Goal: Information Seeking & Learning: Learn about a topic

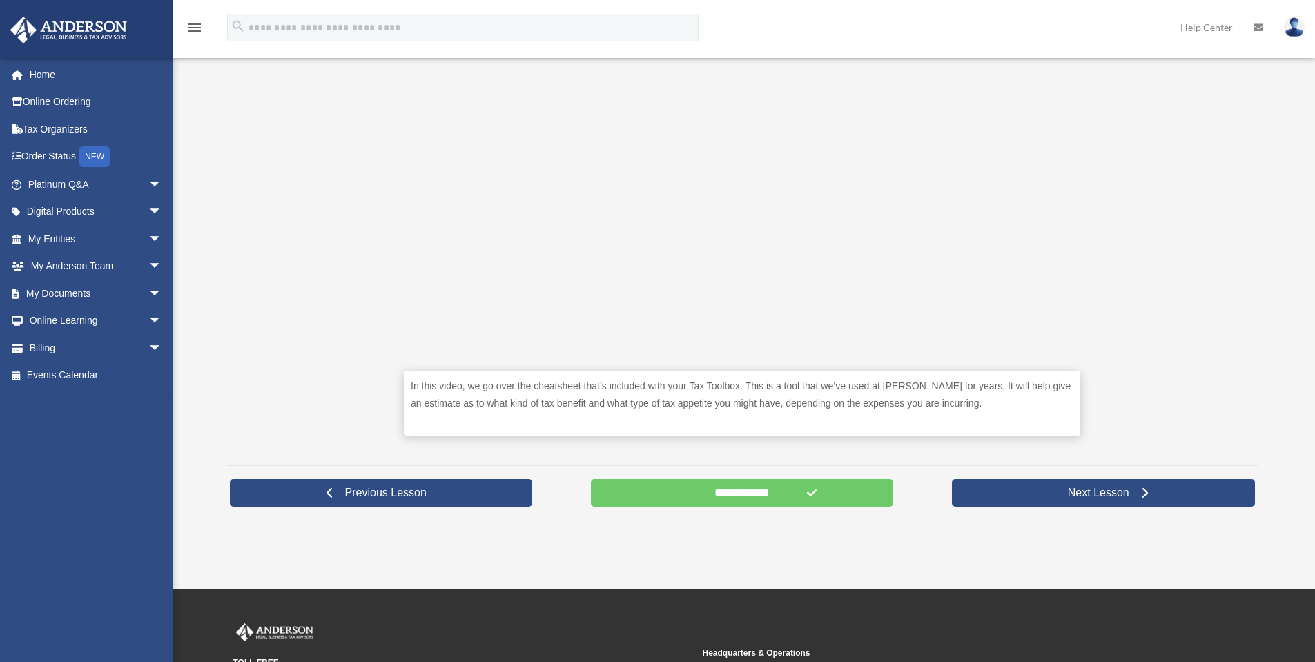
scroll to position [414, 0]
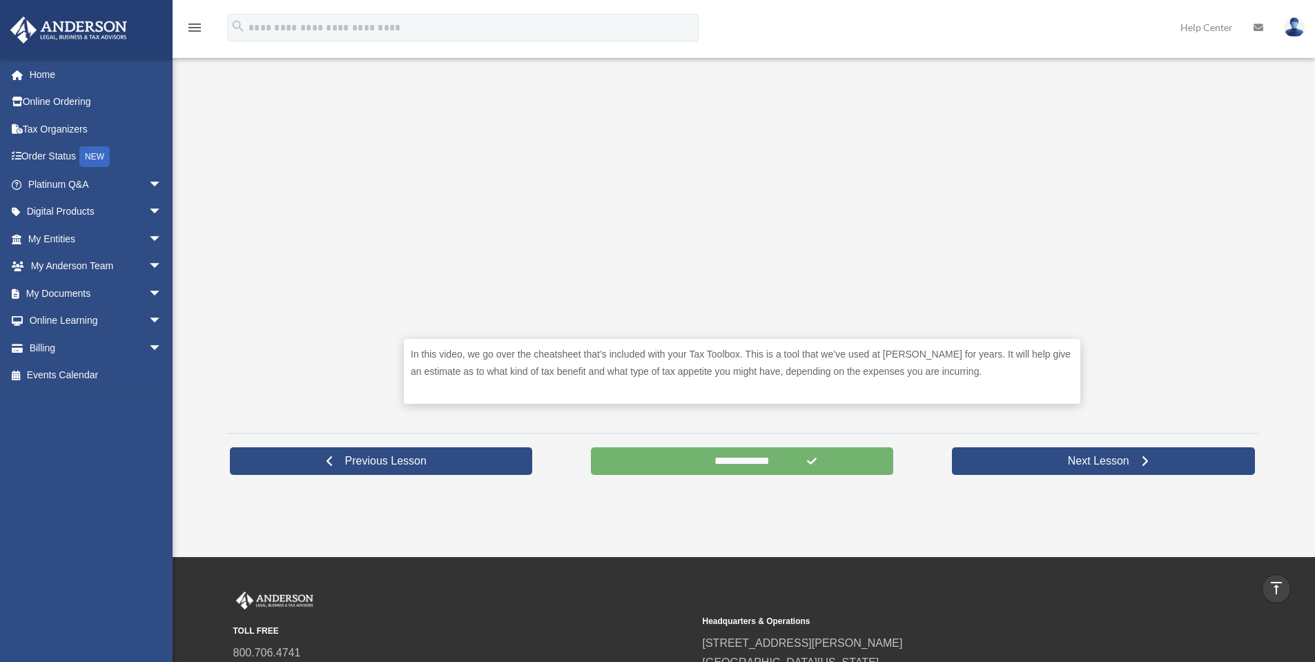
click at [726, 466] on input "**********" at bounding box center [742, 461] width 303 height 28
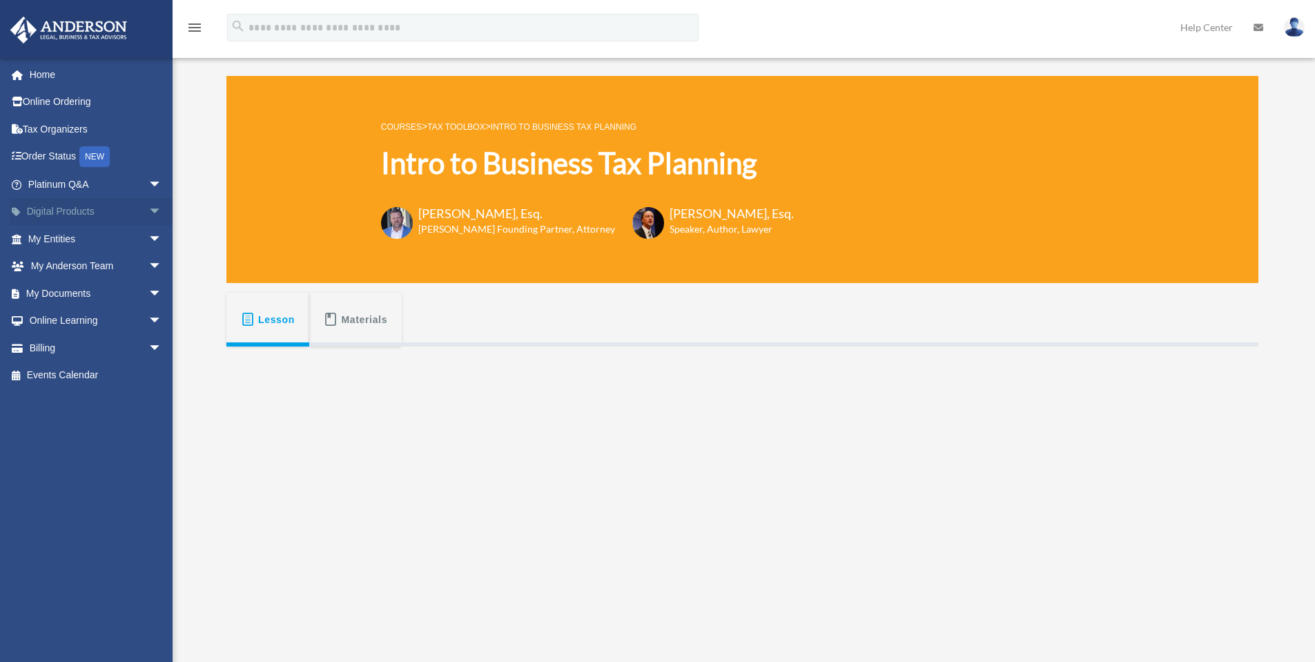
click at [148, 210] on span "arrow_drop_down" at bounding box center [162, 212] width 28 height 28
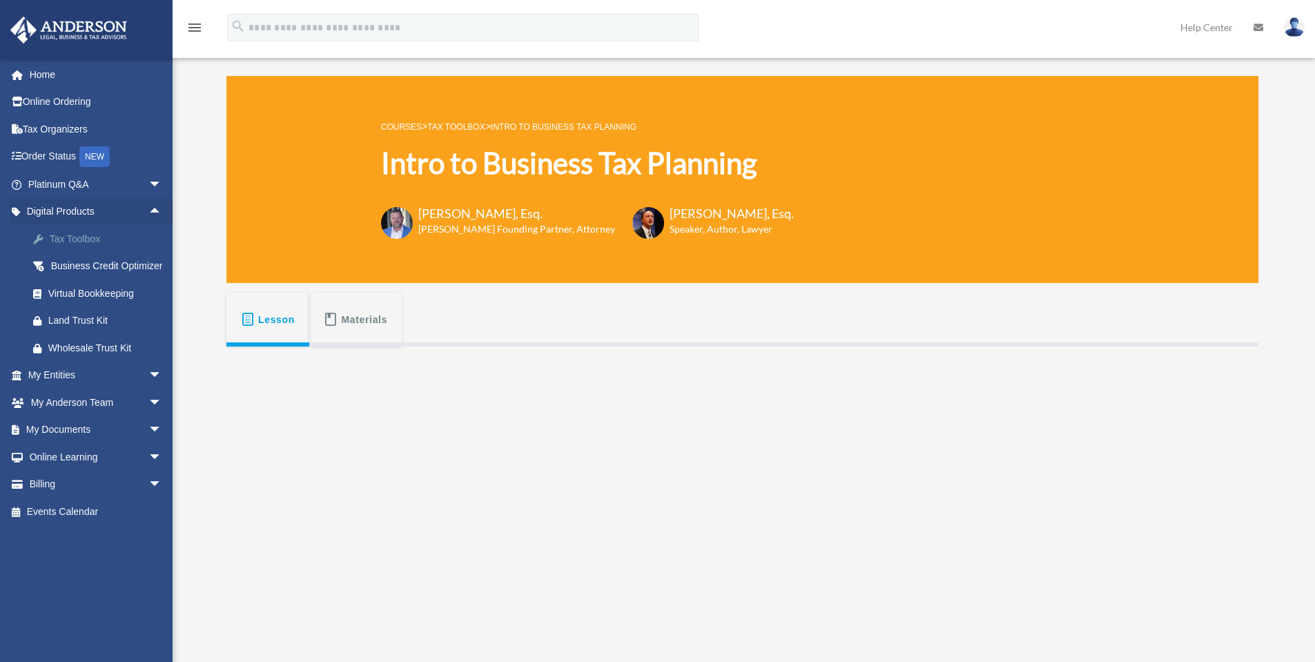
click at [118, 235] on div "Tax Toolbox" at bounding box center [106, 238] width 117 height 17
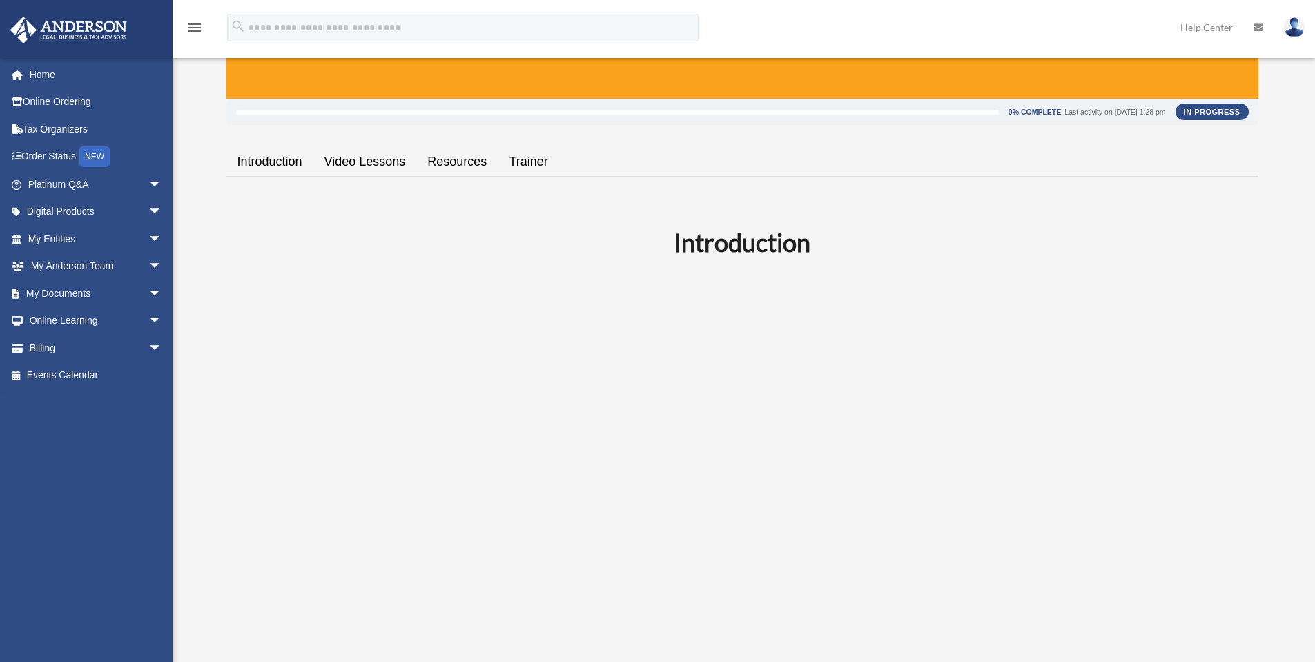
click at [382, 164] on link "Video Lessons" at bounding box center [365, 161] width 104 height 39
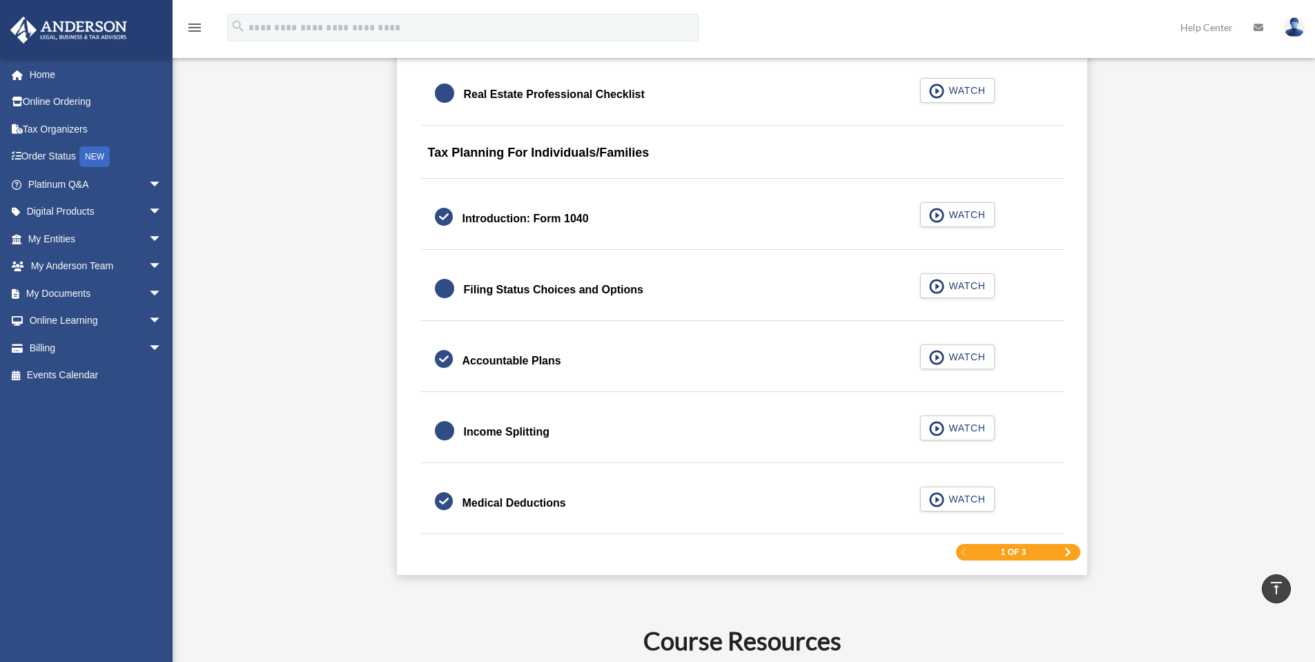
scroll to position [1952, 0]
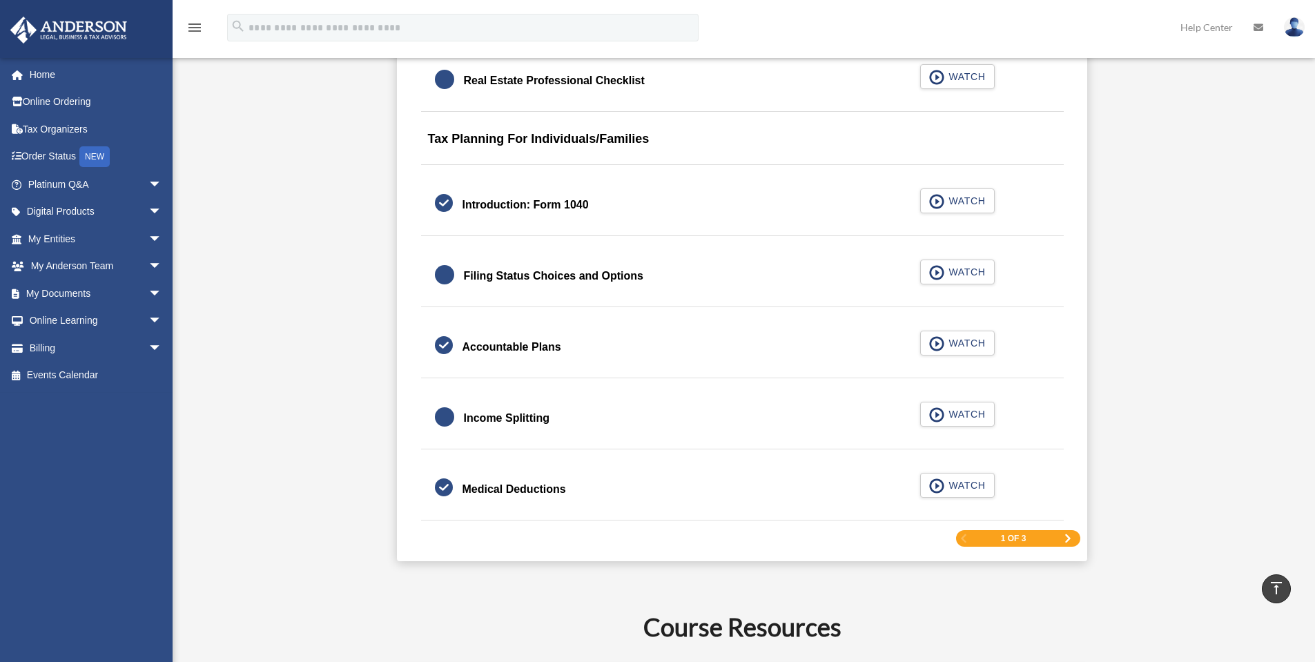
click at [1066, 538] on span "Next Page" at bounding box center [1067, 538] width 8 height 8
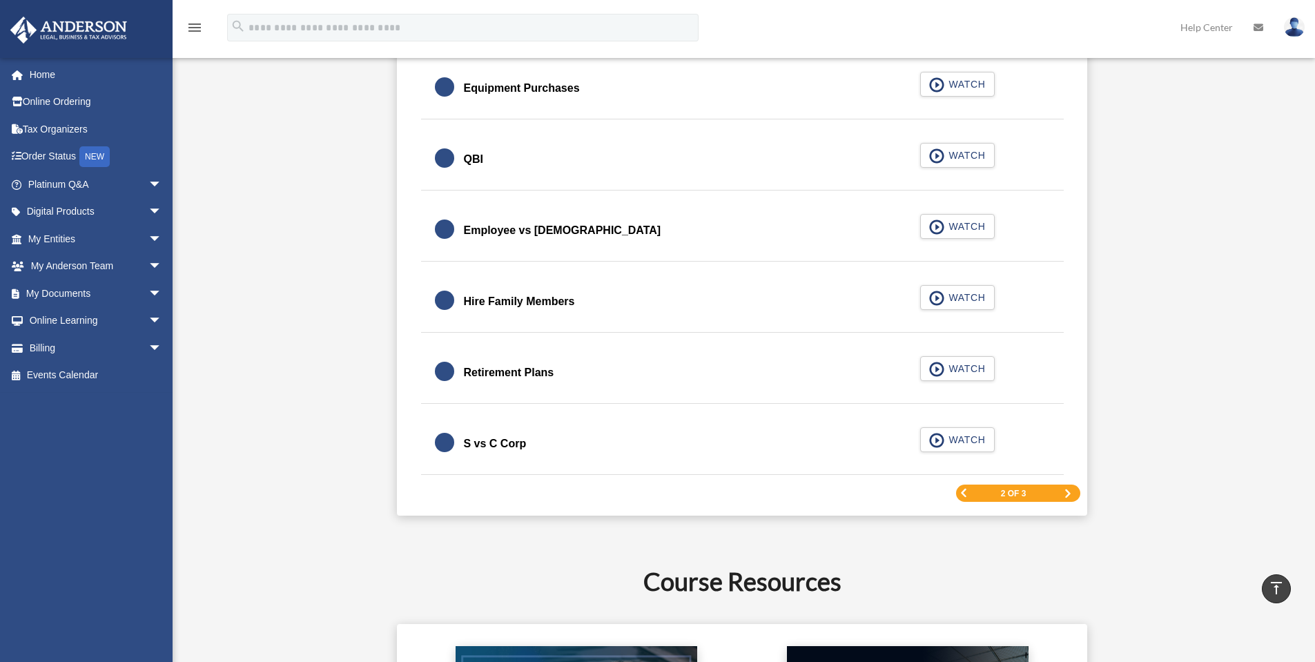
scroll to position [1978, 0]
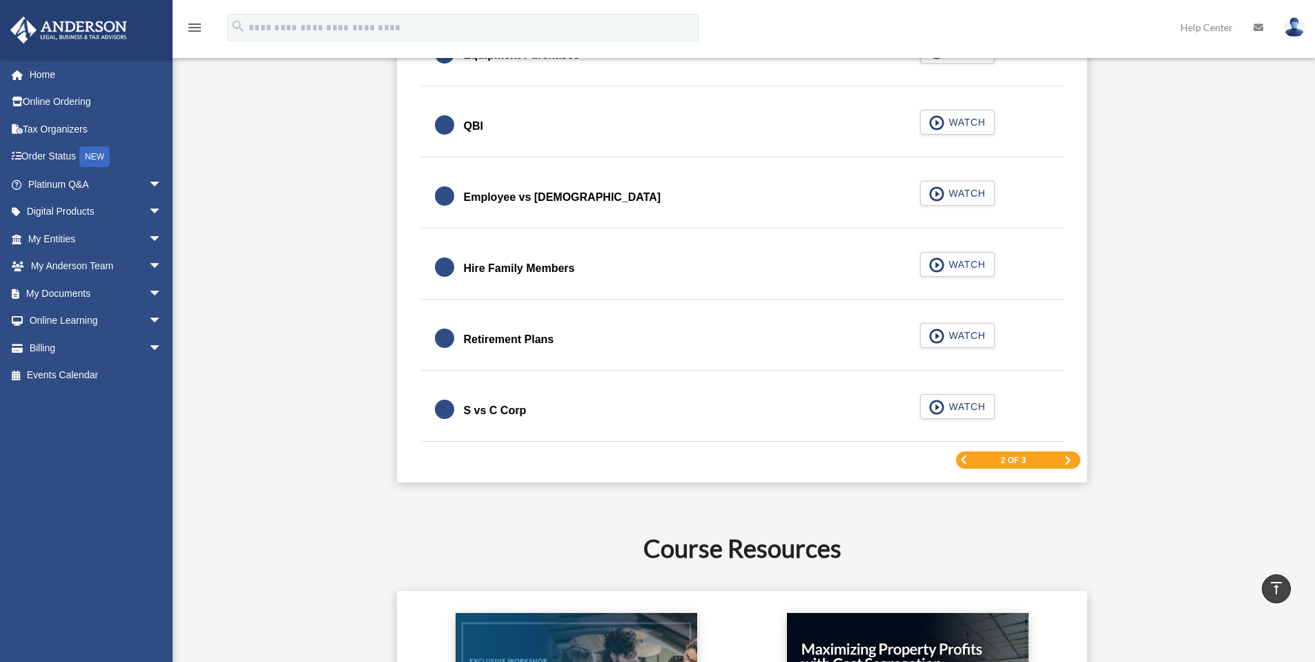
click at [1070, 458] on span "Next Page" at bounding box center [1067, 460] width 8 height 8
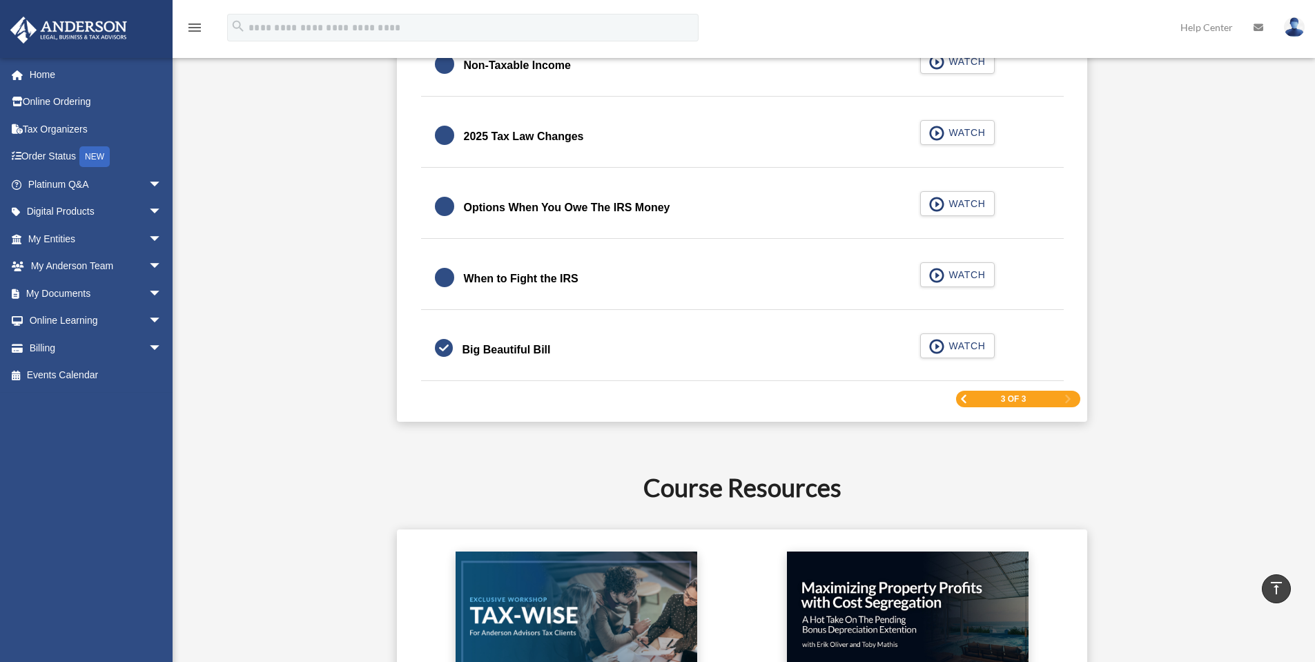
scroll to position [1840, 0]
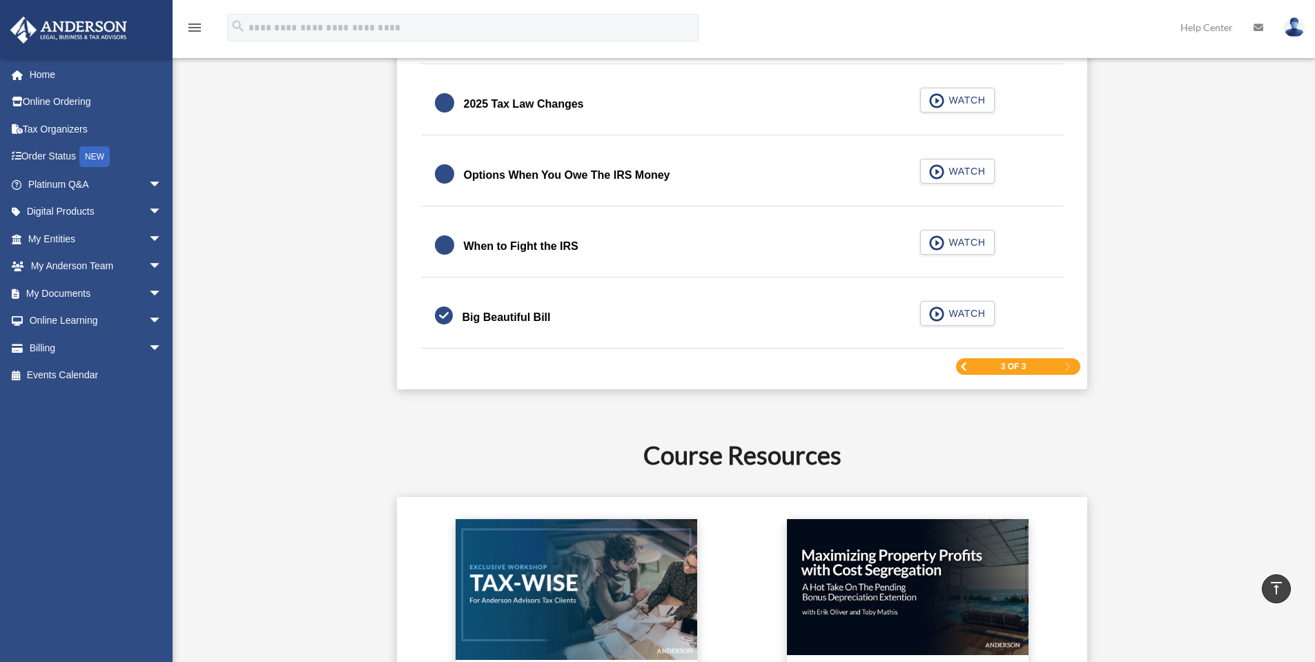
click at [964, 368] on span "Previous Page" at bounding box center [963, 366] width 8 height 8
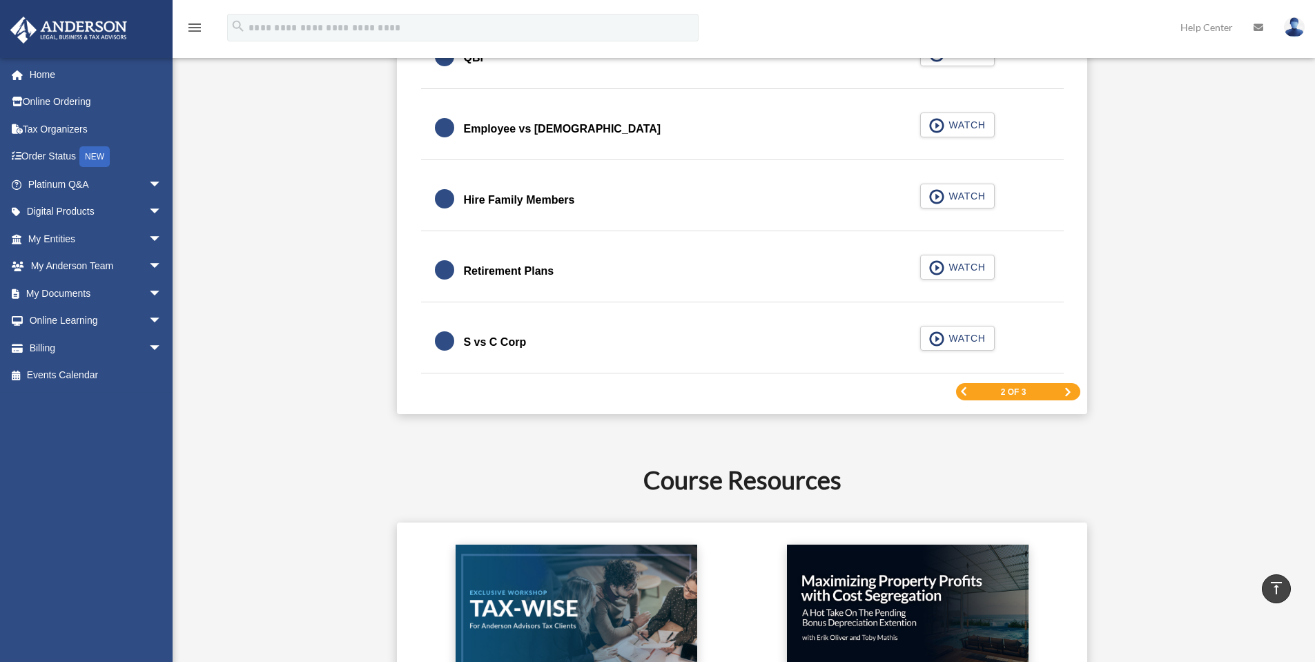
scroll to position [2047, 0]
click at [952, 340] on span "WATCH" at bounding box center [964, 338] width 41 height 14
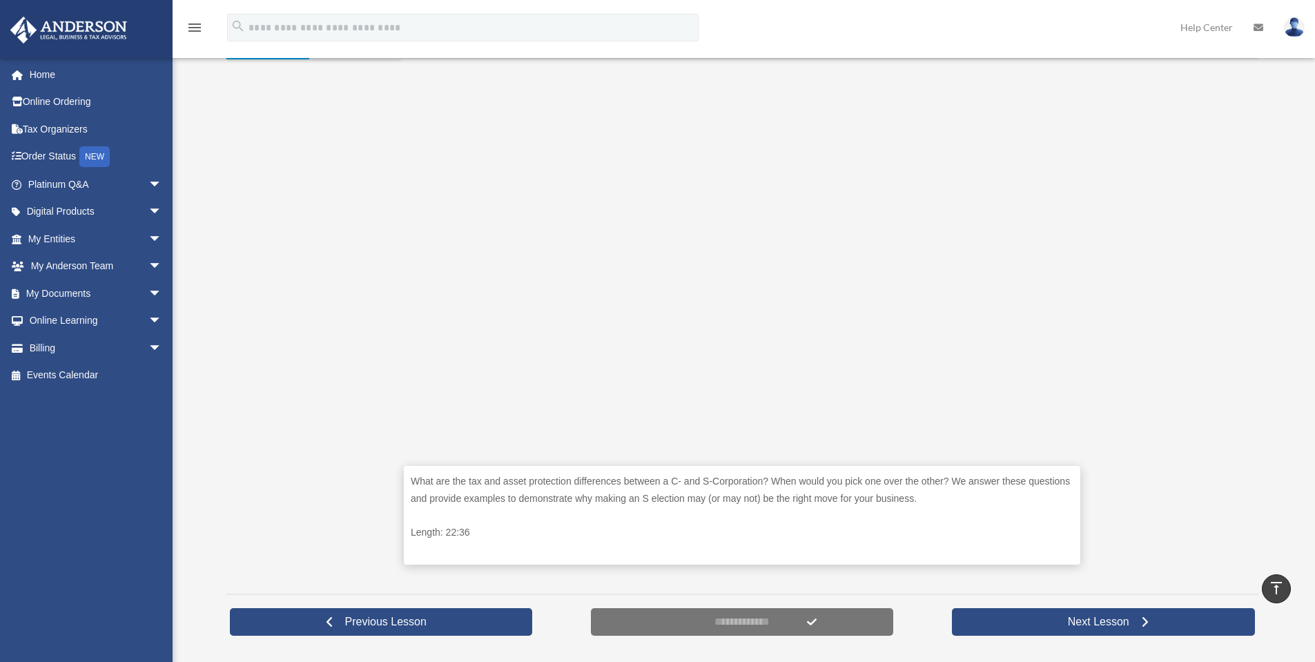
scroll to position [276, 0]
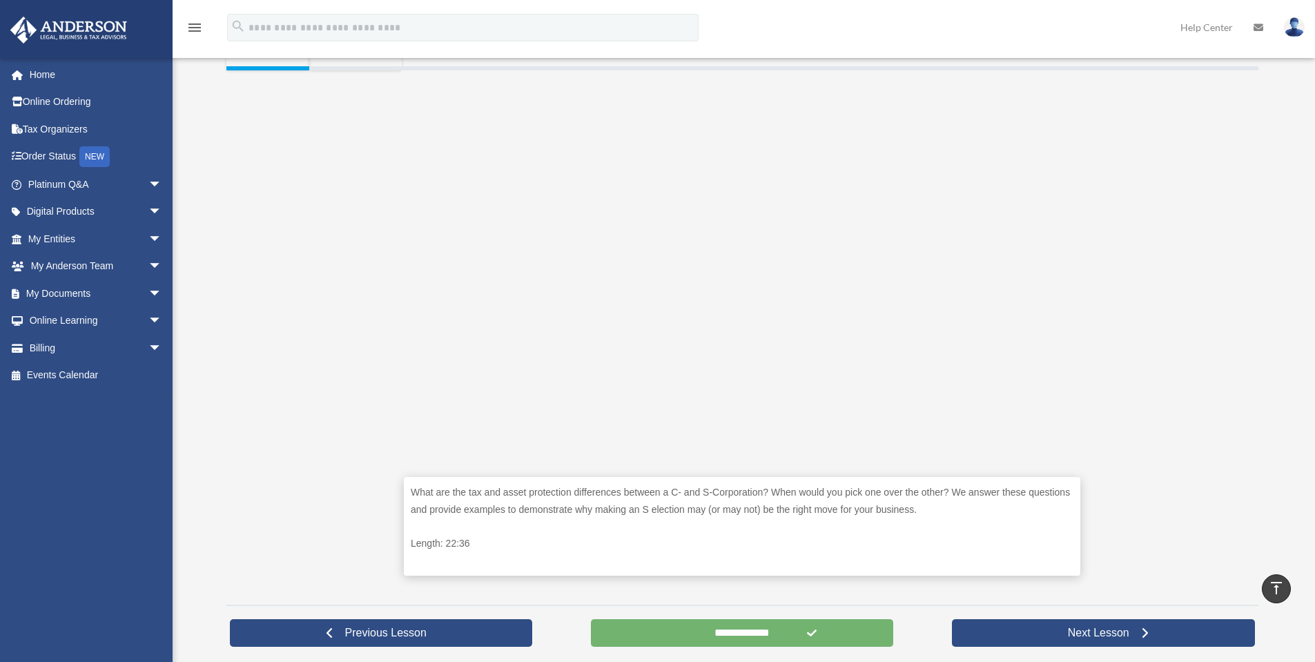
click at [682, 625] on input "**********" at bounding box center [742, 633] width 303 height 28
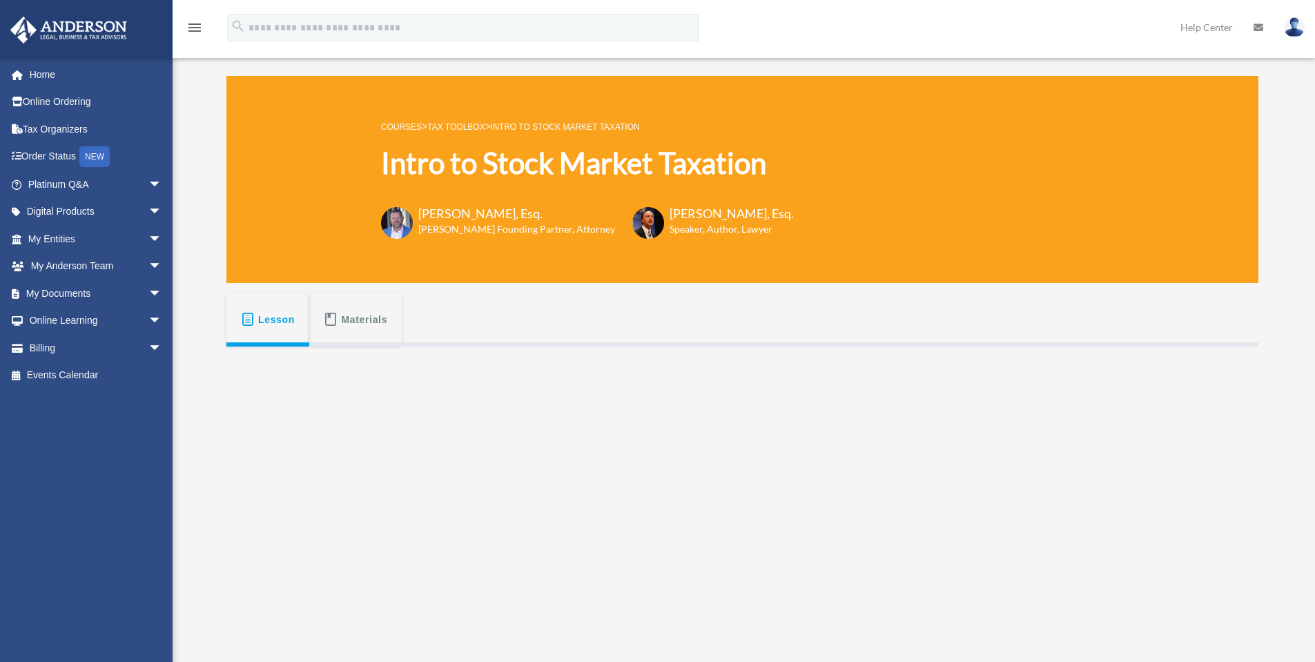
click at [277, 328] on span "Lesson" at bounding box center [276, 319] width 37 height 25
click at [471, 124] on link "Tax Toolbox" at bounding box center [455, 127] width 57 height 10
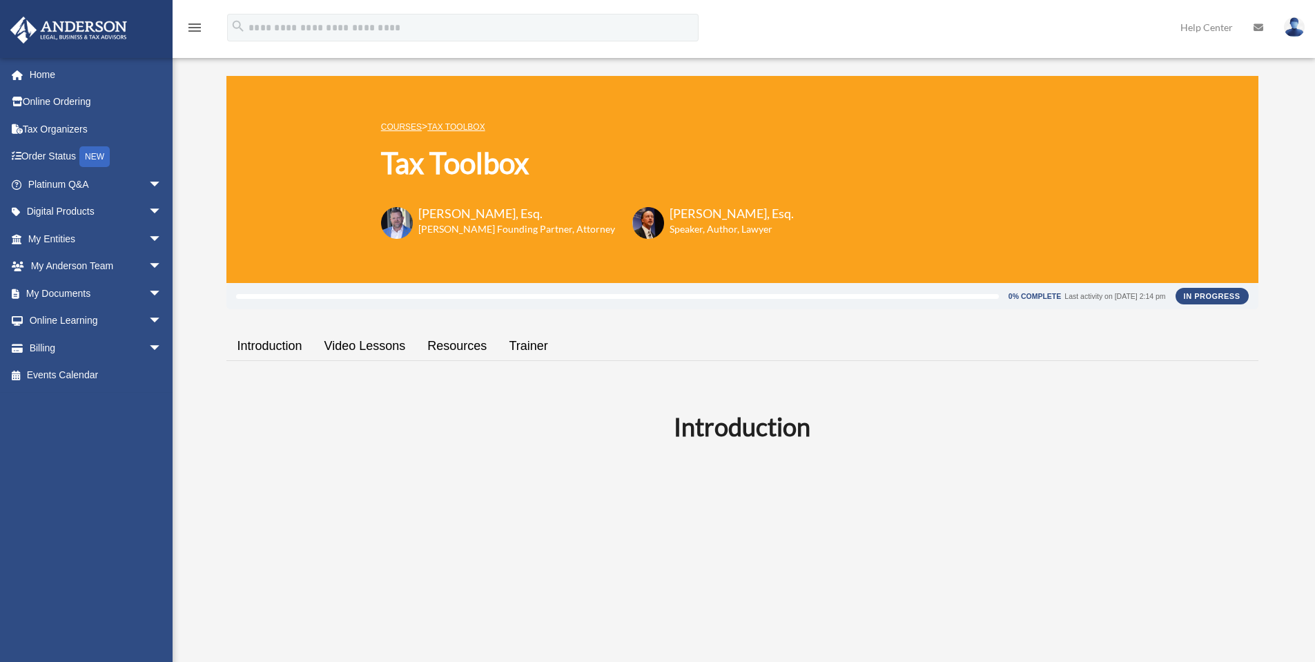
click at [371, 340] on link "Video Lessons" at bounding box center [365, 345] width 104 height 39
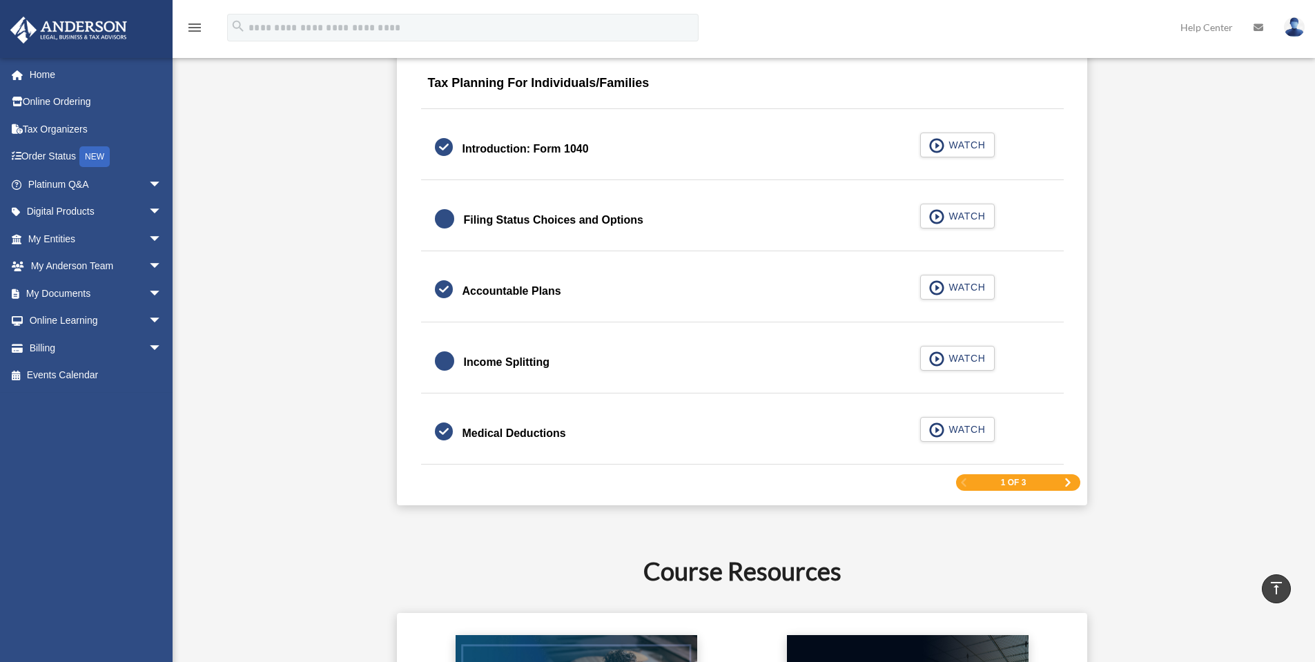
scroll to position [2022, 0]
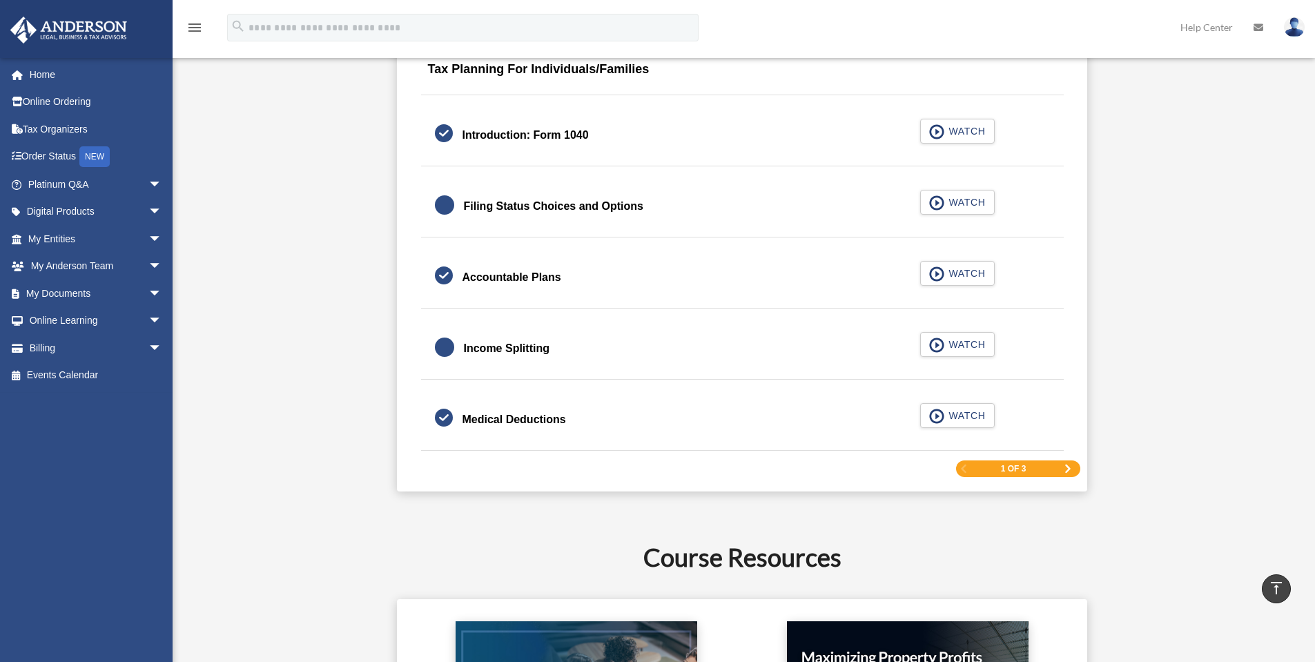
click at [1059, 471] on div "1 of 3" at bounding box center [1018, 468] width 124 height 17
click at [1063, 470] on span "Next Page" at bounding box center [1067, 468] width 8 height 8
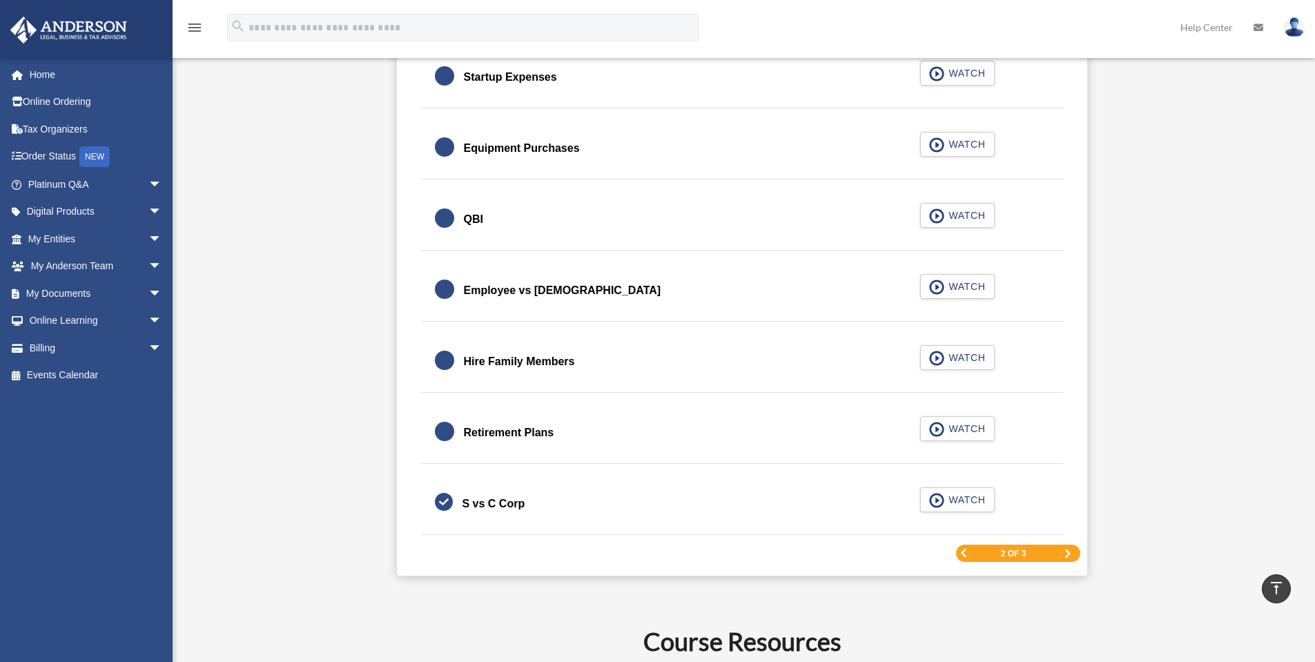
scroll to position [1932, 0]
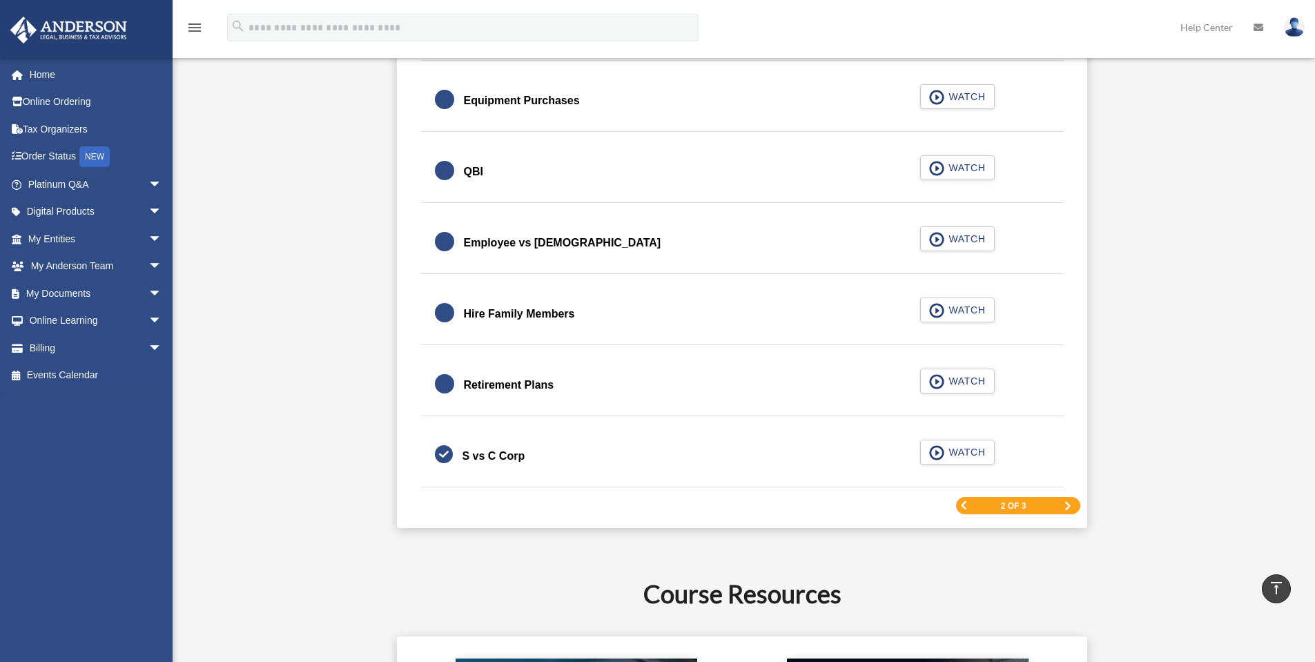
click at [1063, 505] on span "Next Page" at bounding box center [1067, 506] width 8 height 8
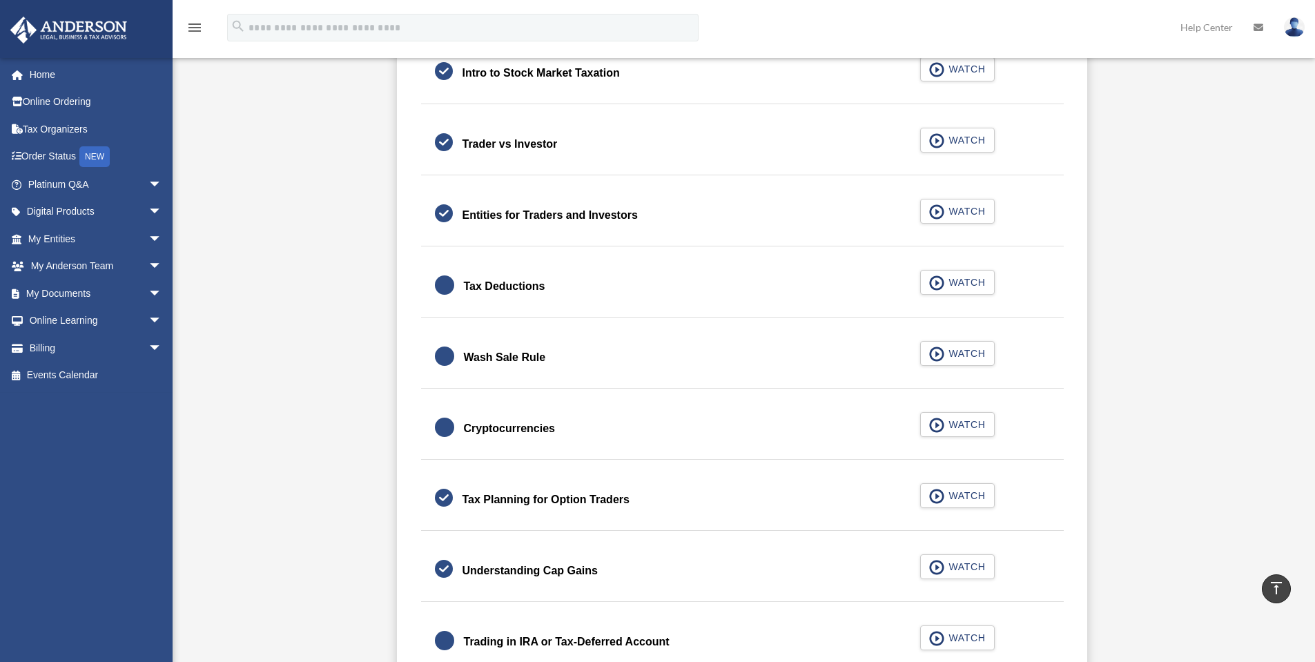
scroll to position [966, 0]
click at [495, 286] on div "Tax Deductions" at bounding box center [504, 284] width 81 height 19
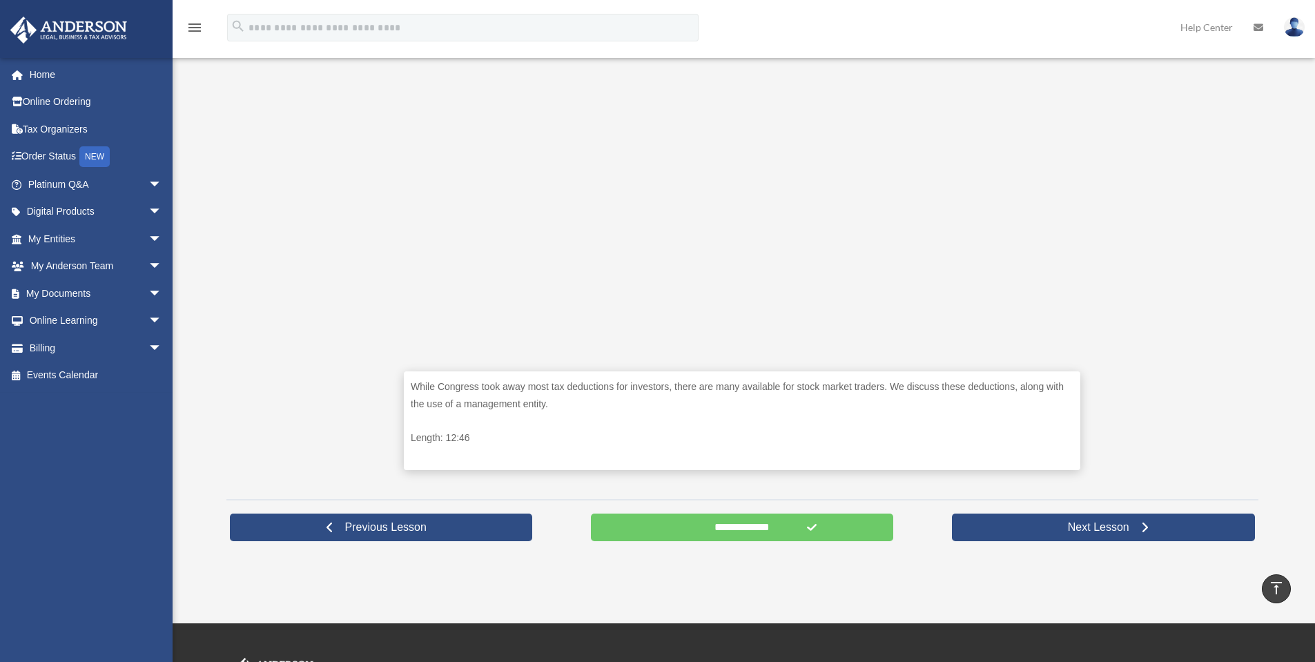
scroll to position [391, 0]
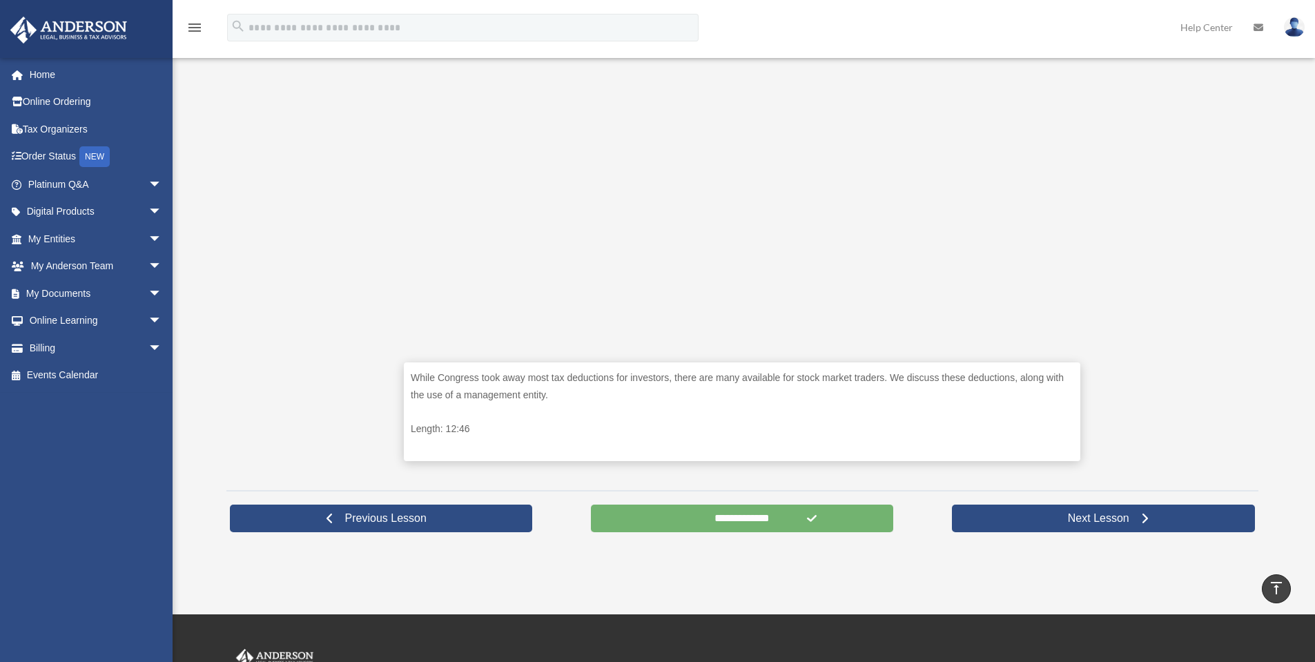
click at [720, 526] on input "**********" at bounding box center [742, 518] width 303 height 28
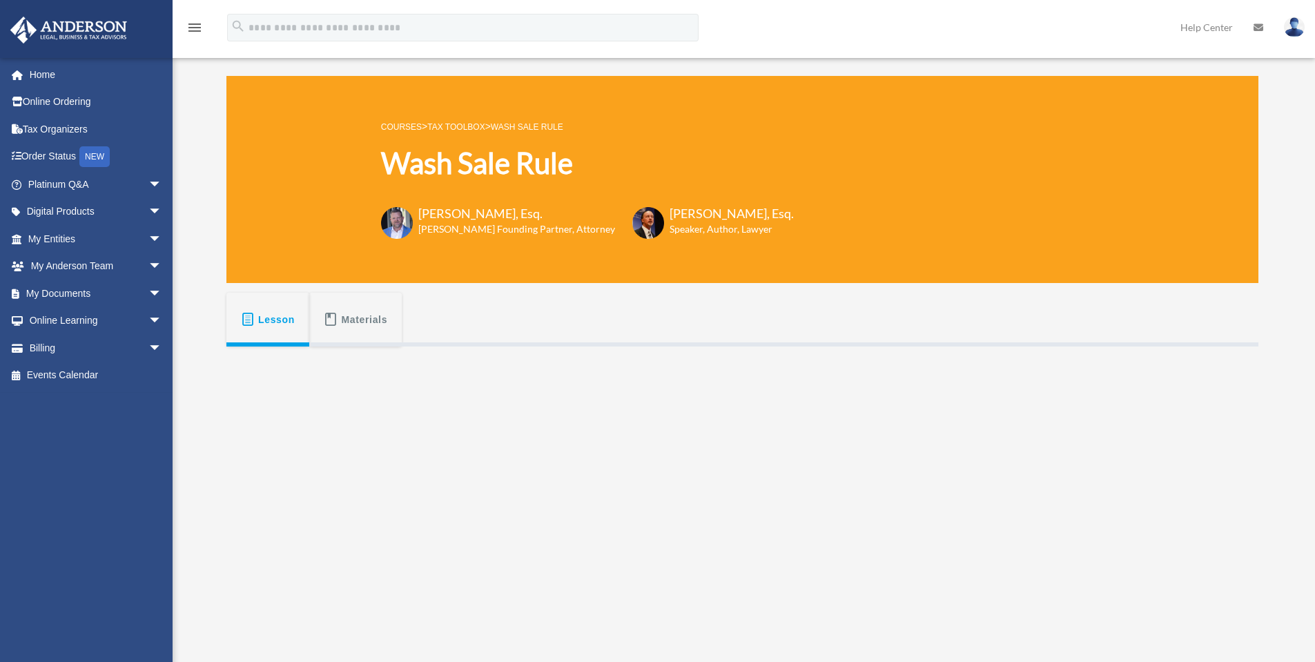
click at [476, 124] on link "Tax Toolbox" at bounding box center [455, 127] width 57 height 10
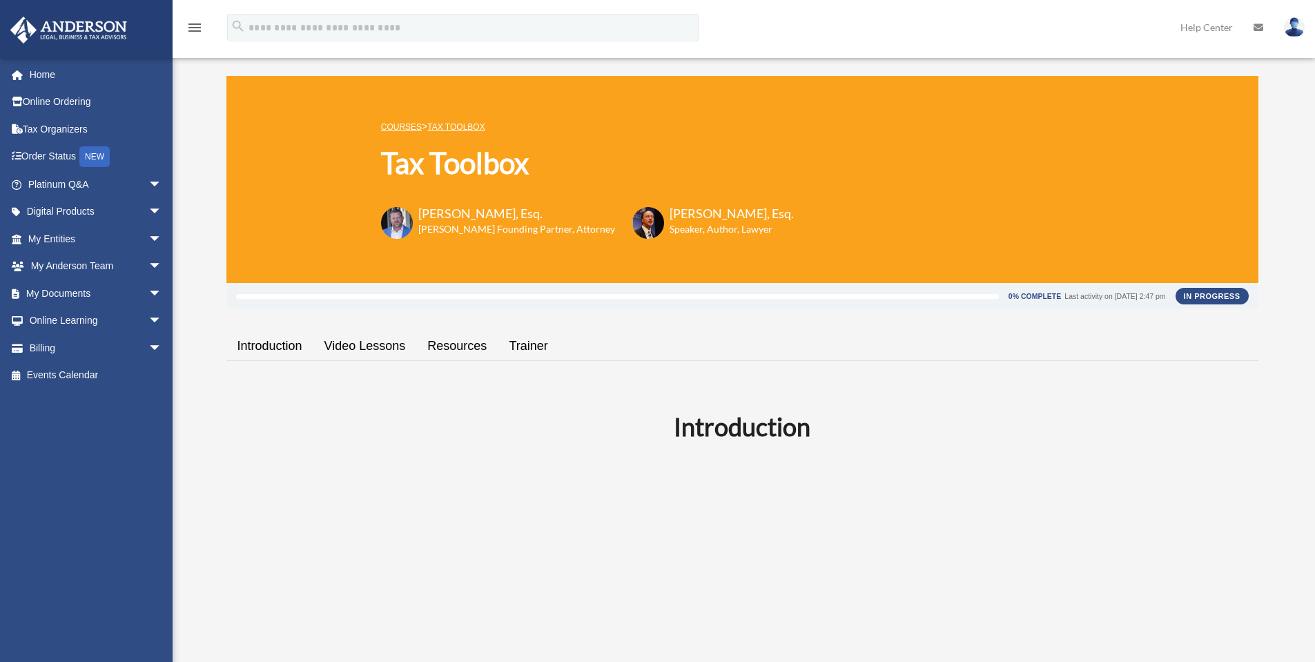
click at [341, 360] on ul "Introduction Video Lessons Resources Trainer" at bounding box center [742, 343] width 1032 height 35
click at [345, 351] on link "Video Lessons" at bounding box center [365, 345] width 104 height 39
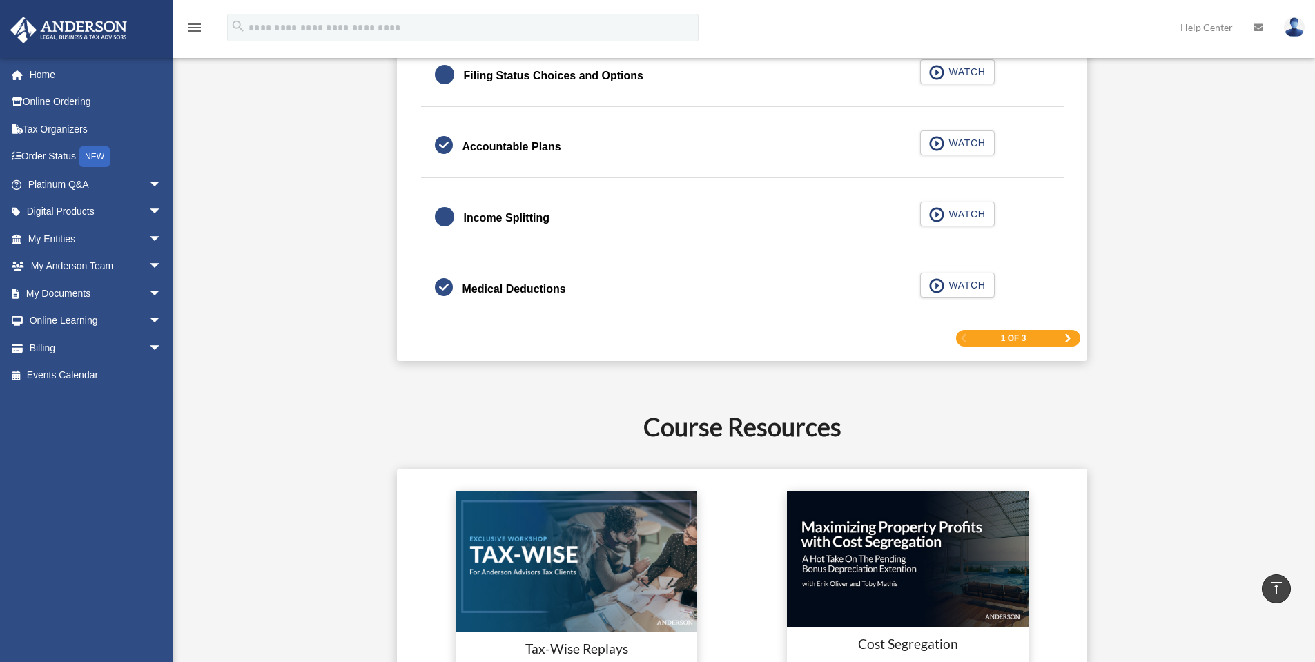
scroll to position [2160, 0]
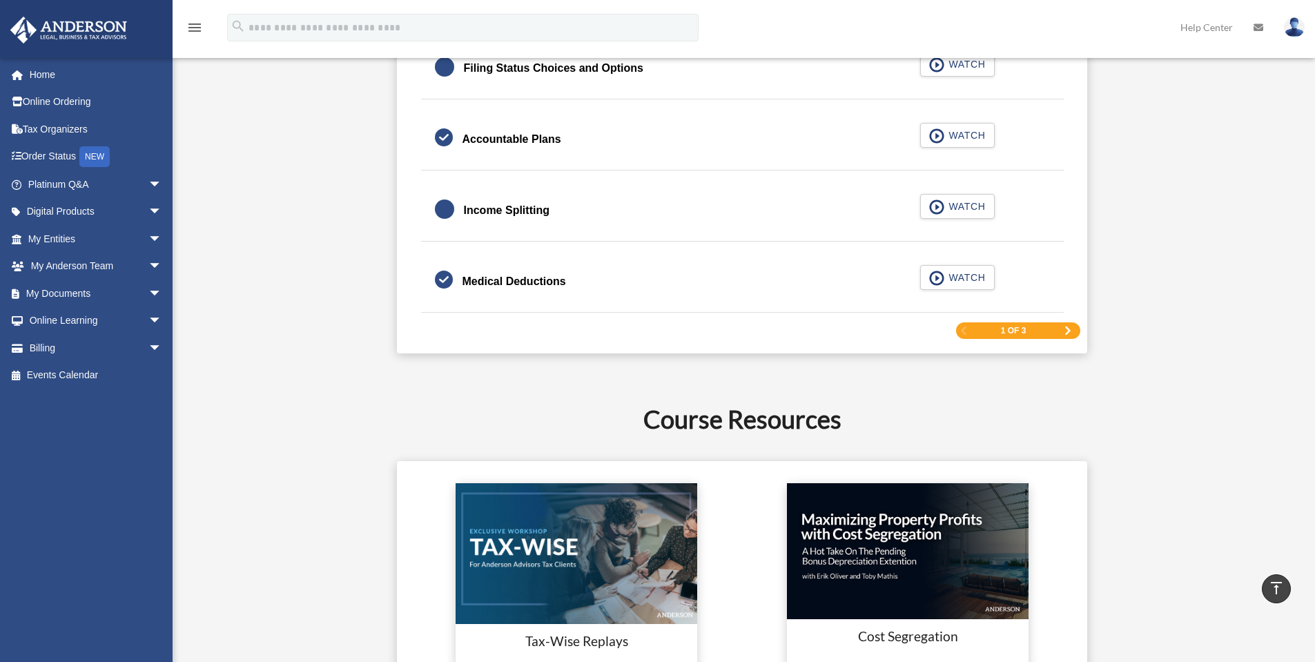
click at [1063, 334] on span "Next Page" at bounding box center [1067, 330] width 8 height 8
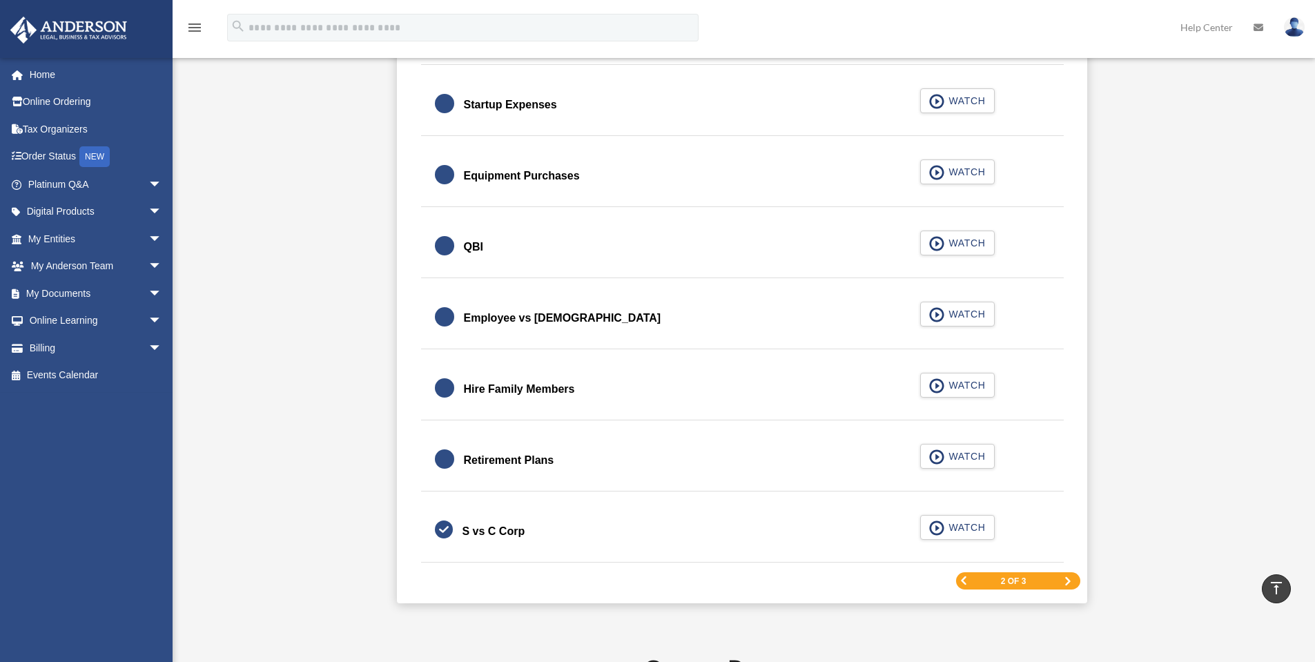
scroll to position [1863, 0]
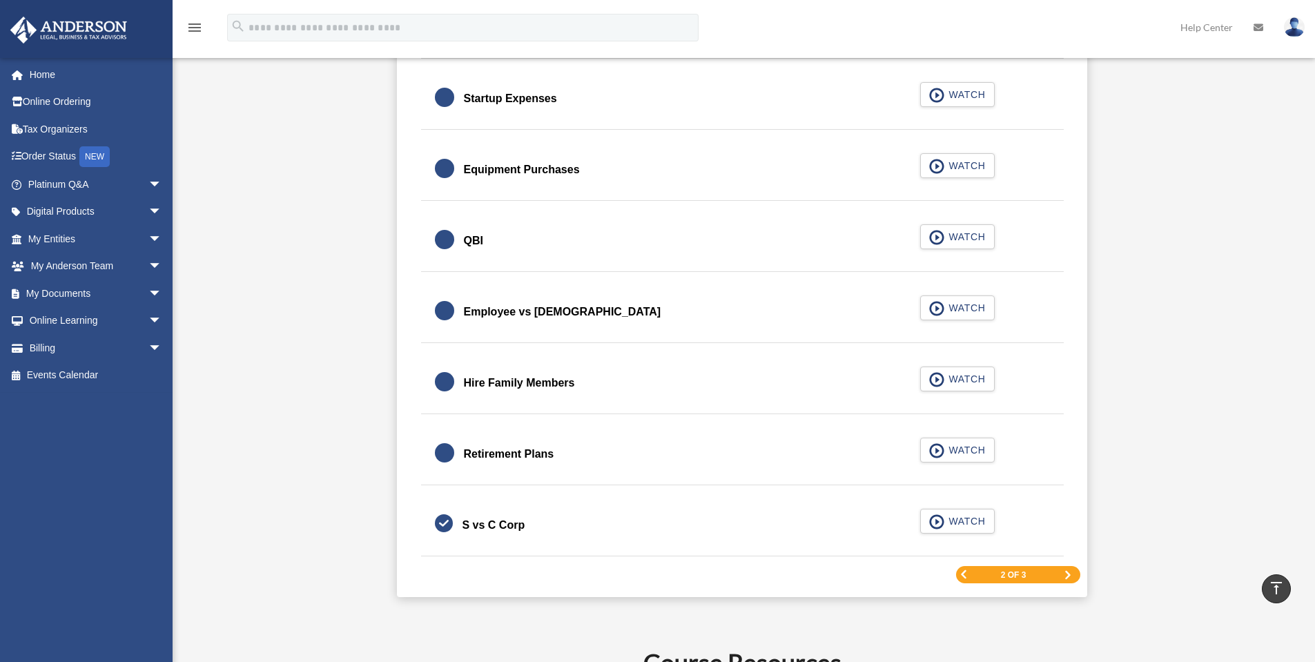
click at [544, 384] on div "Hire Family Members" at bounding box center [519, 382] width 111 height 19
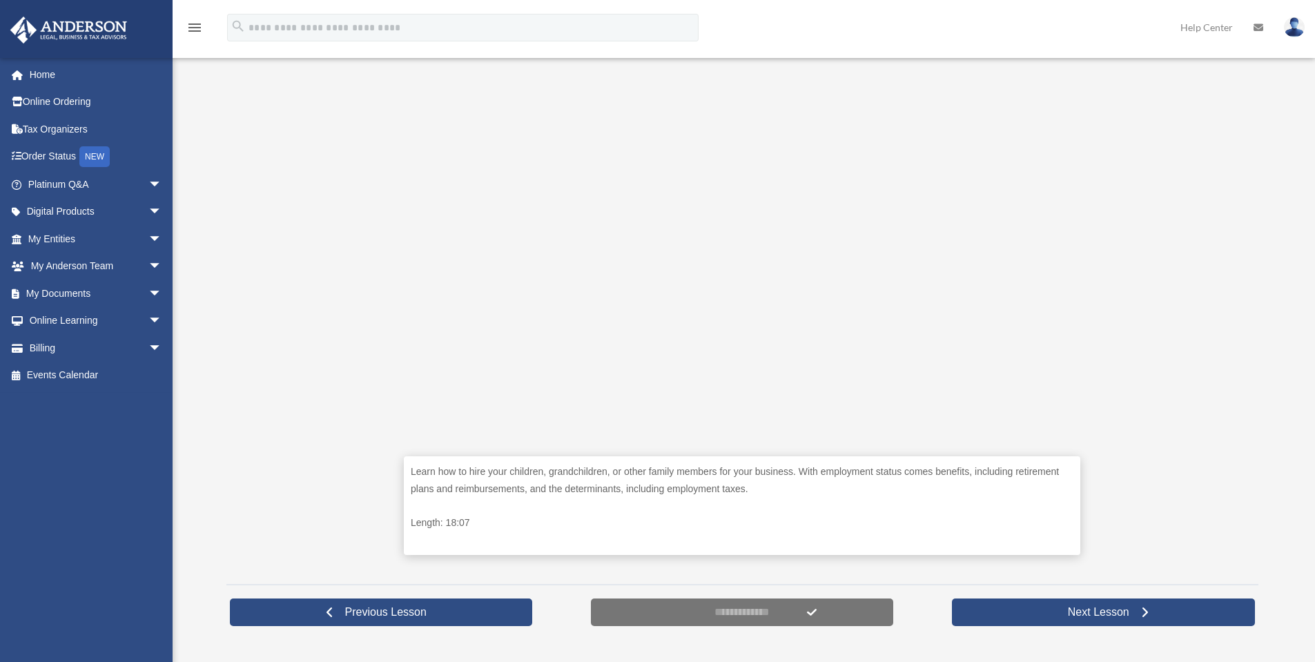
scroll to position [345, 0]
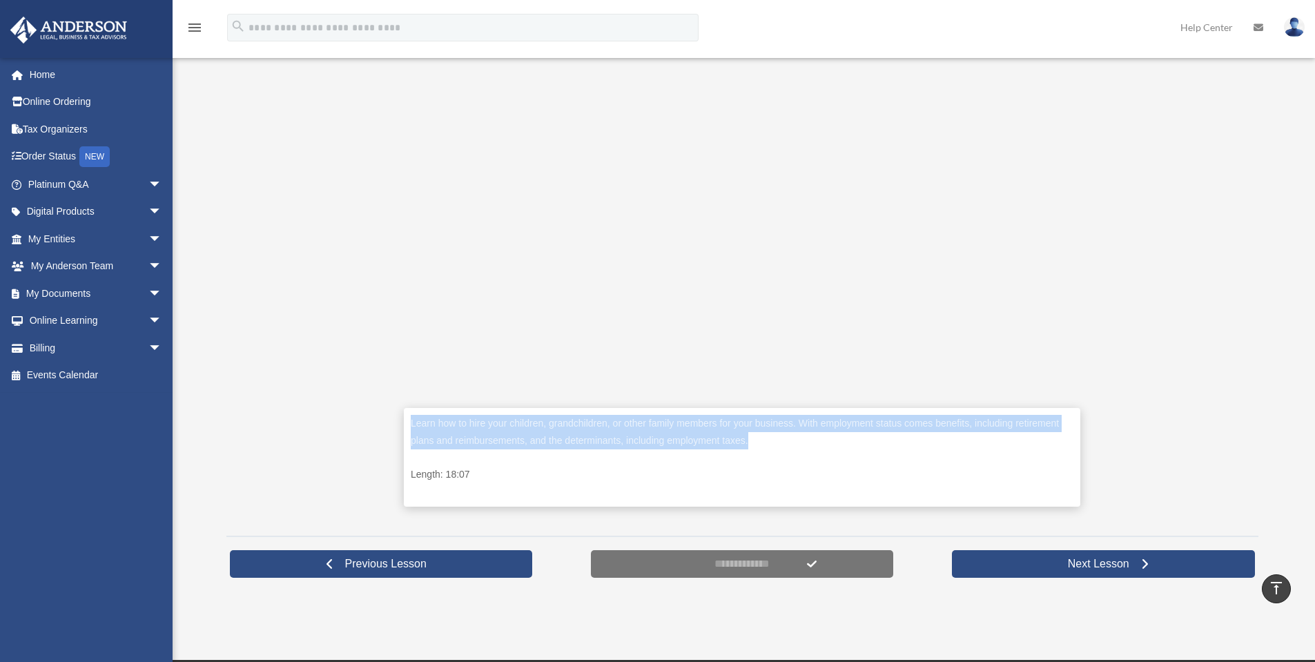
drag, startPoint x: 404, startPoint y: 424, endPoint x: 774, endPoint y: 444, distance: 370.5
click at [774, 444] on div "Learn how to hire your children, grandchildren, or other family members for you…" at bounding box center [742, 457] width 676 height 99
click at [710, 441] on p "Learn how to hire your children, grandchildren, or other family members for you…" at bounding box center [742, 432] width 662 height 34
drag, startPoint x: 759, startPoint y: 441, endPoint x: 406, endPoint y: 422, distance: 353.9
click at [406, 422] on div "Learn how to hire your children, grandchildren, or other family members for you…" at bounding box center [742, 457] width 676 height 99
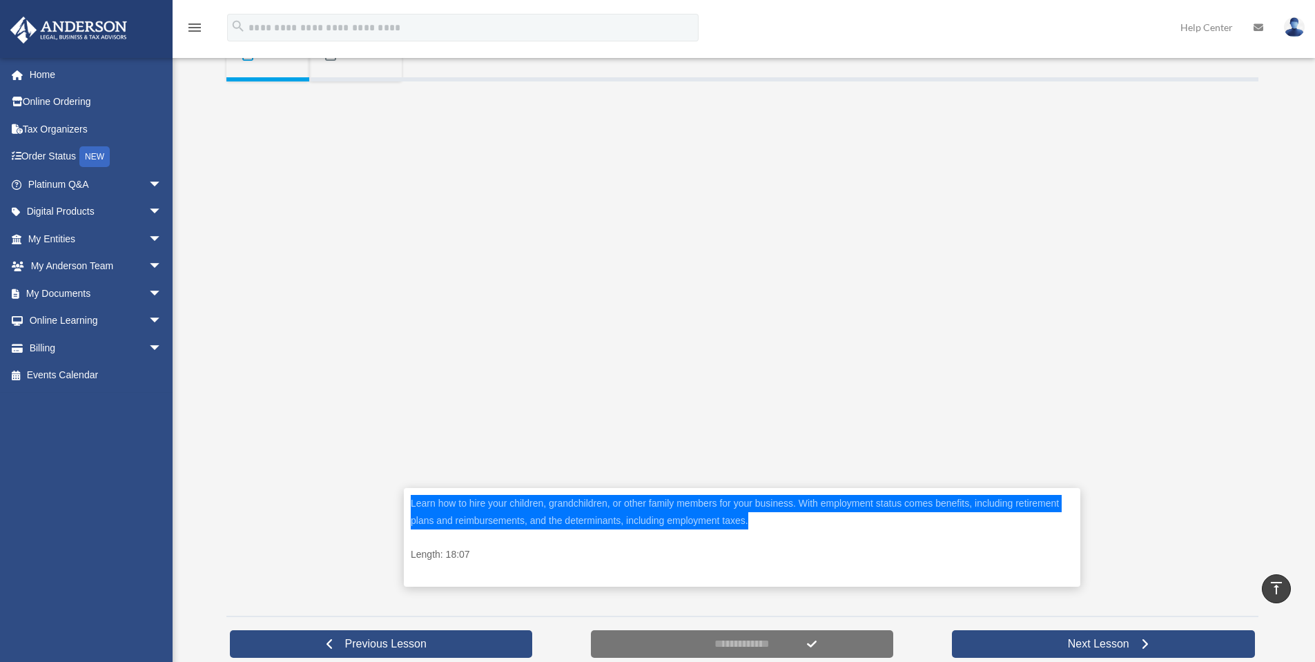
scroll to position [276, 0]
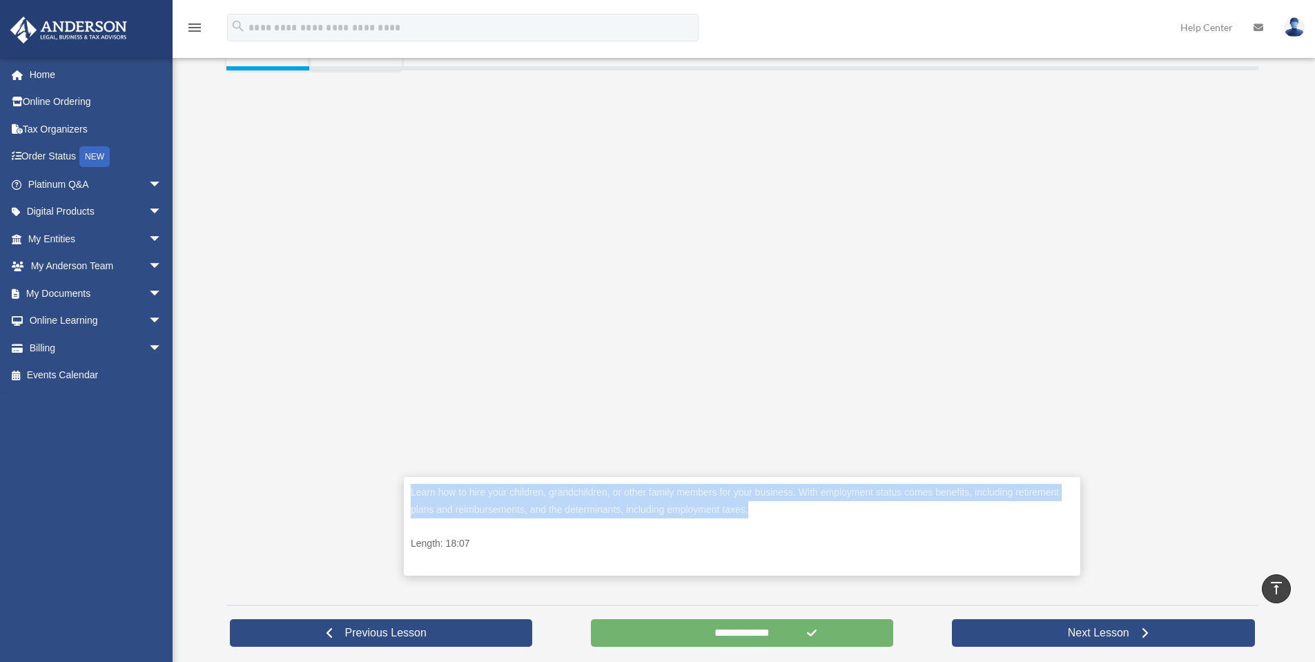
click at [715, 634] on input "**********" at bounding box center [742, 633] width 303 height 28
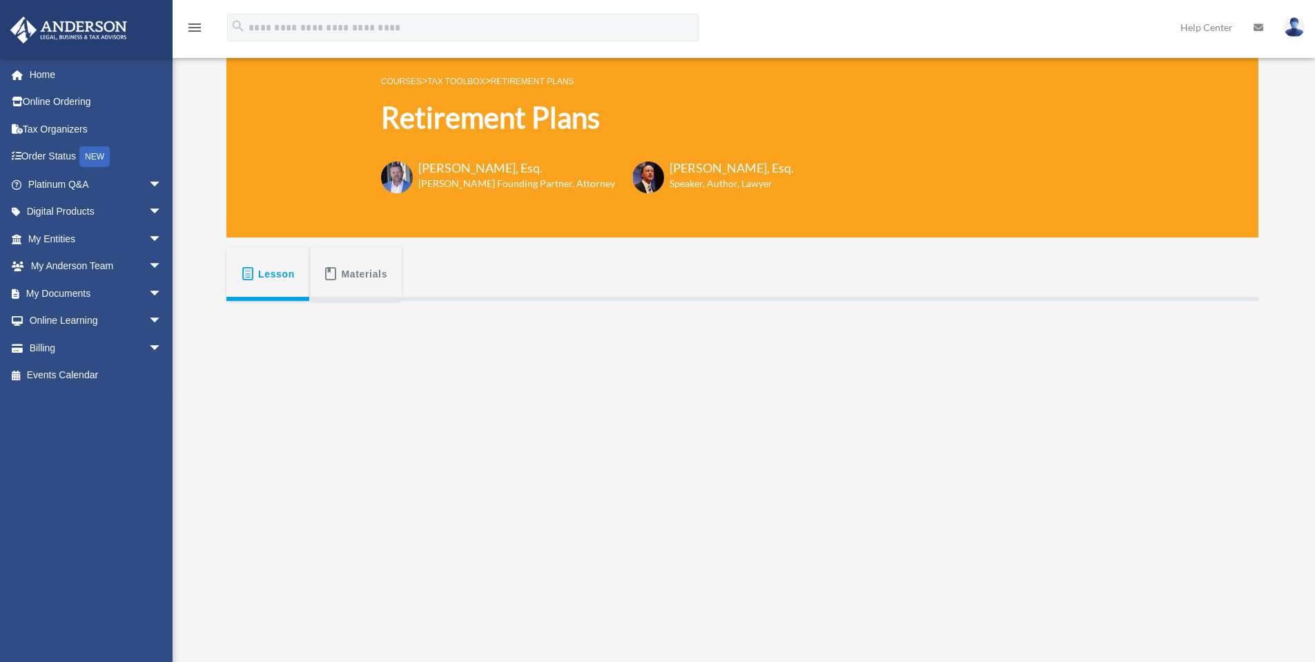
scroll to position [46, 0]
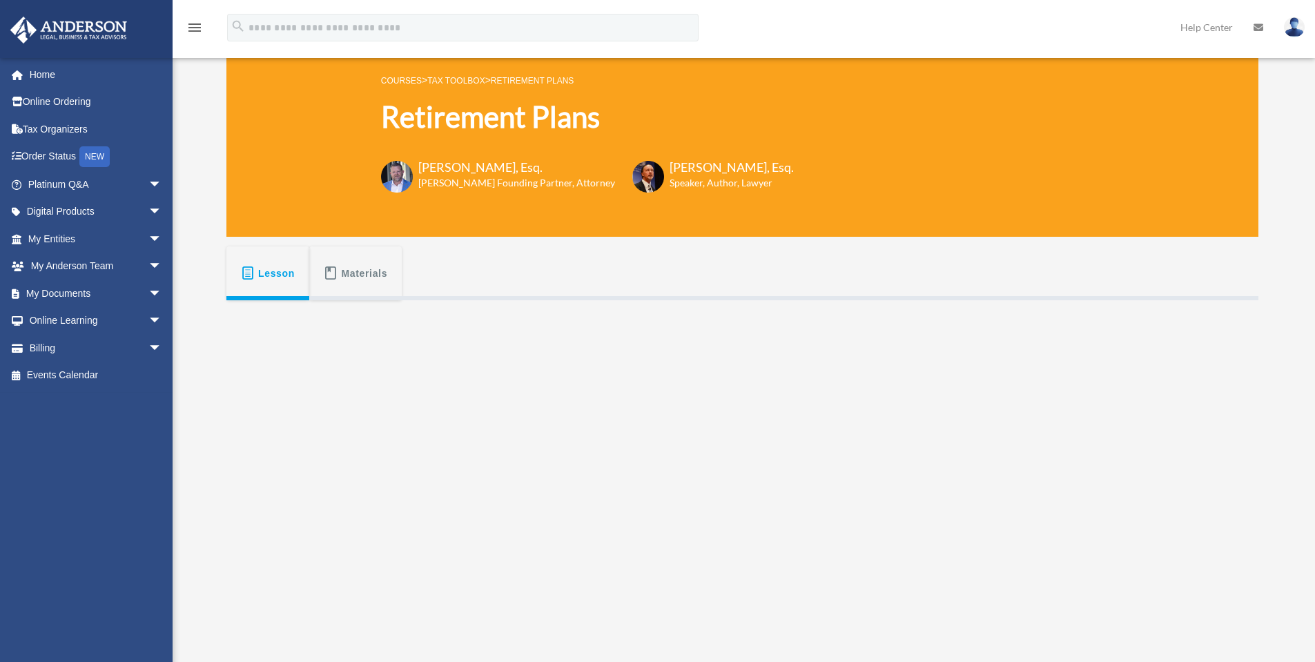
click at [473, 81] on link "Tax Toolbox" at bounding box center [455, 81] width 57 height 10
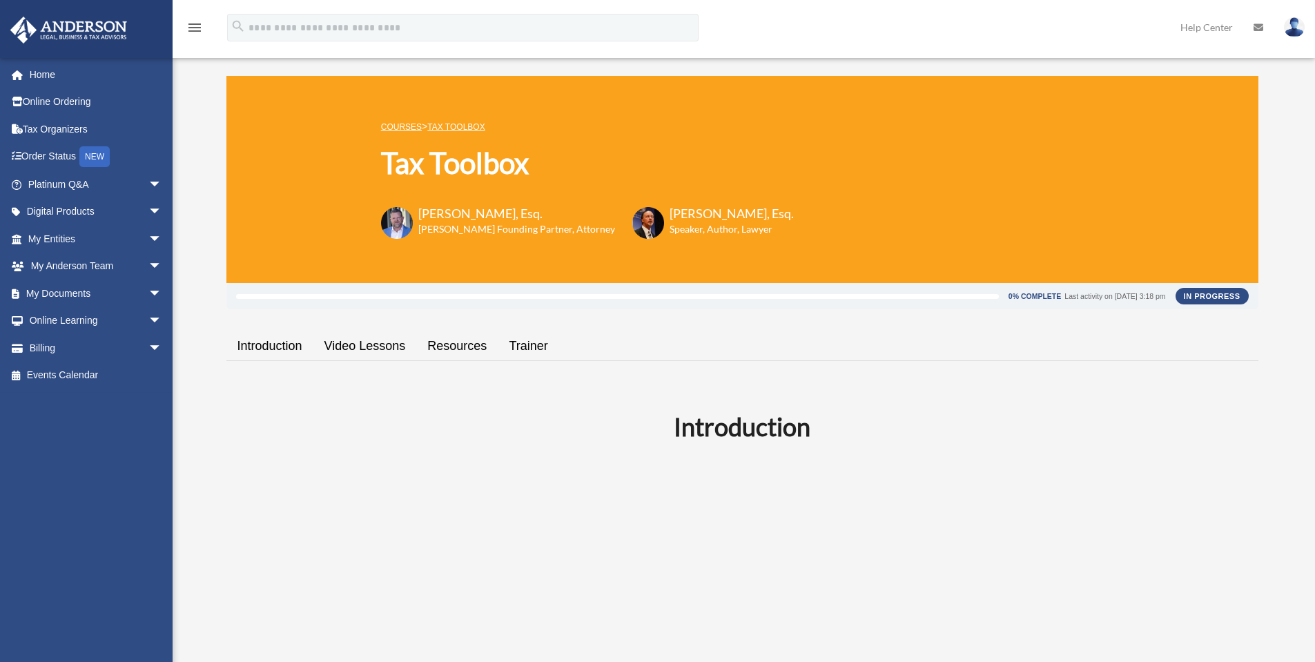
click at [384, 340] on link "Video Lessons" at bounding box center [365, 345] width 104 height 39
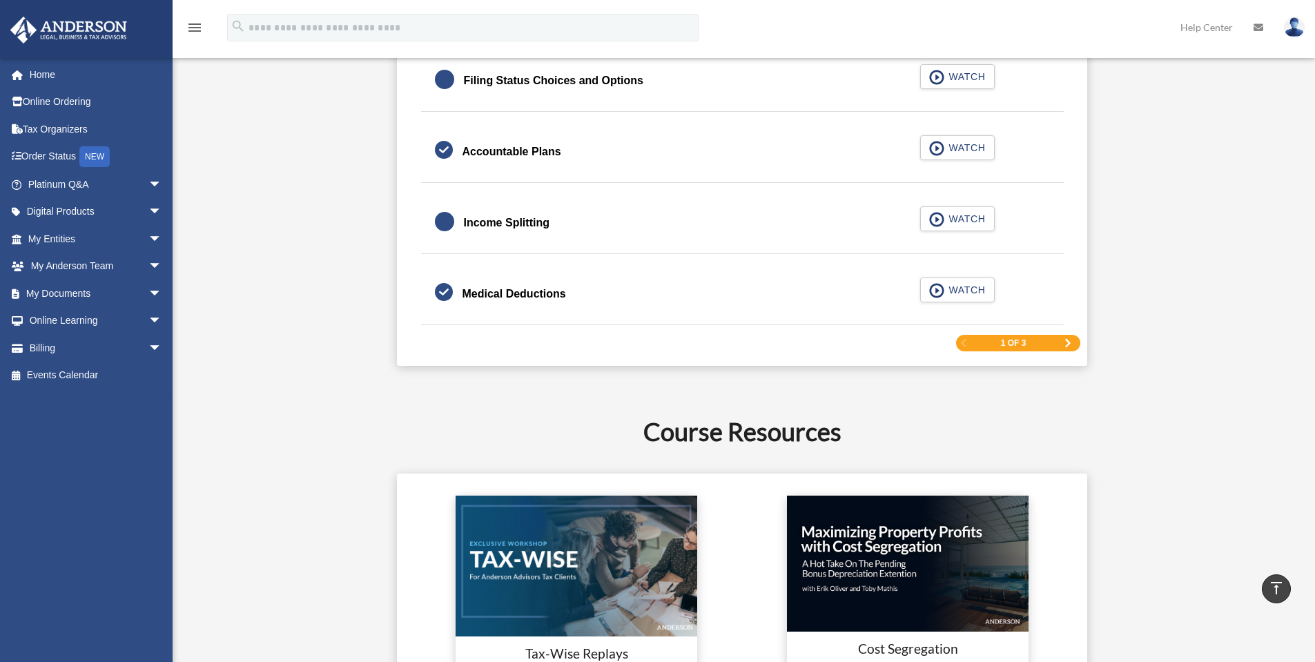
scroll to position [2137, 0]
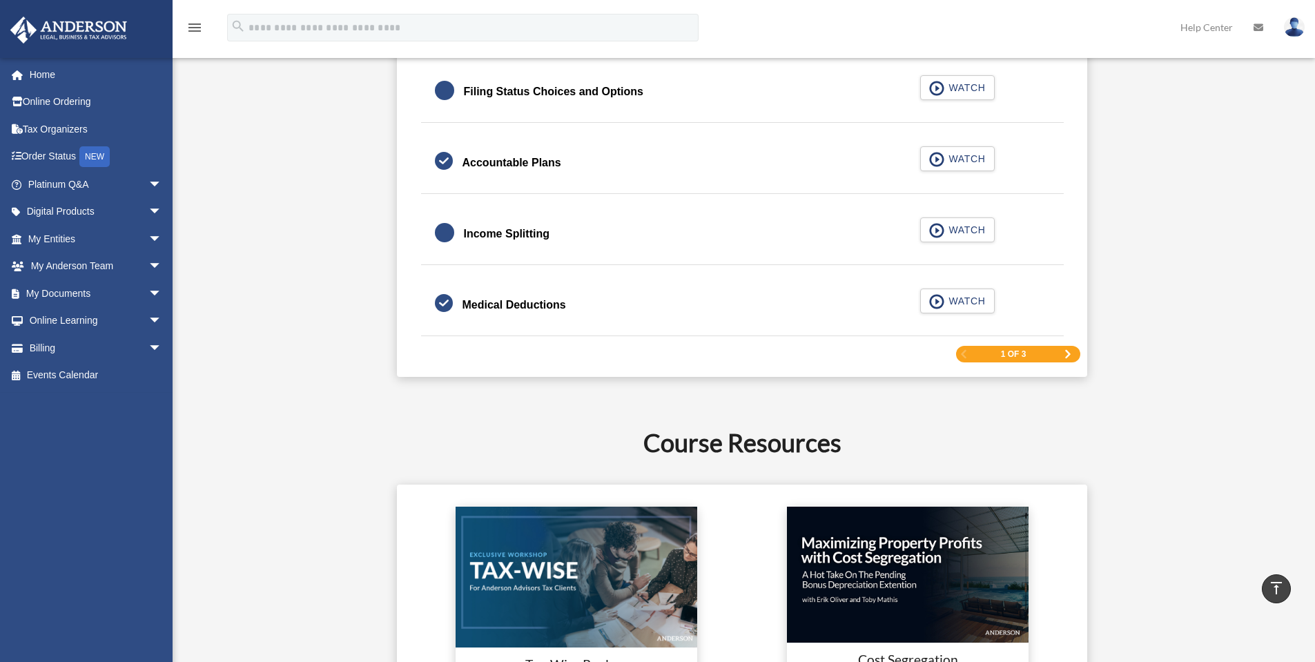
click at [1066, 351] on span "Next Page" at bounding box center [1067, 354] width 8 height 8
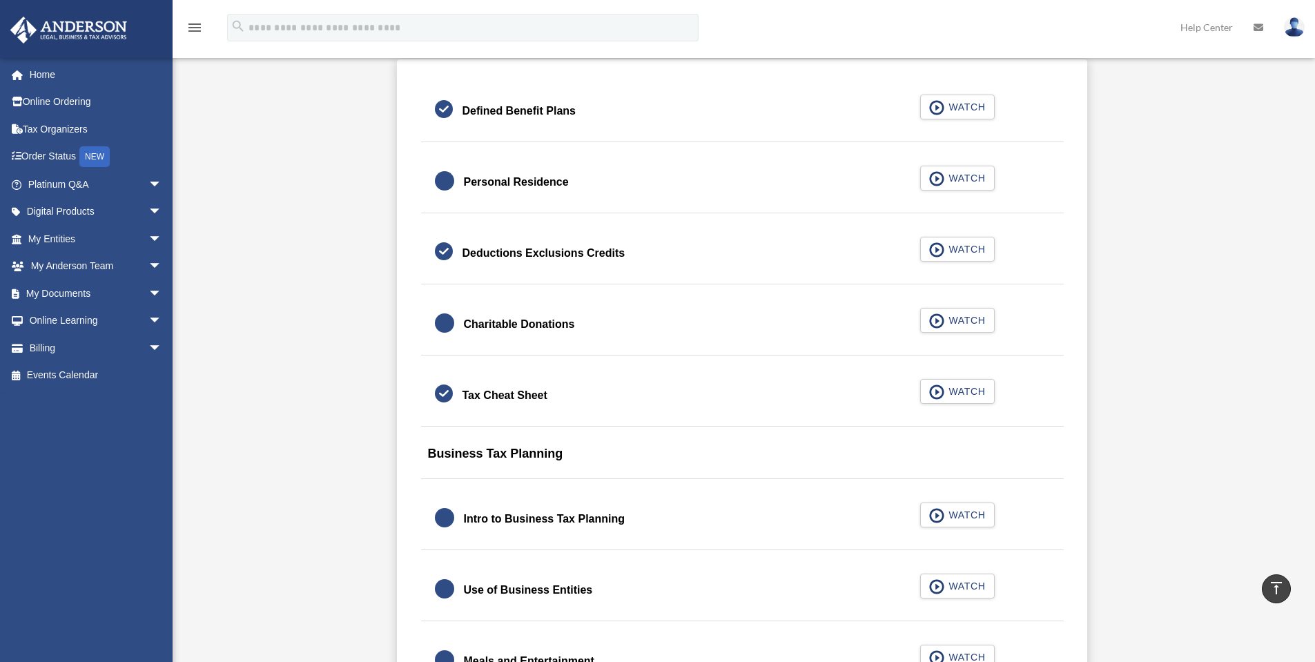
scroll to position [874, 0]
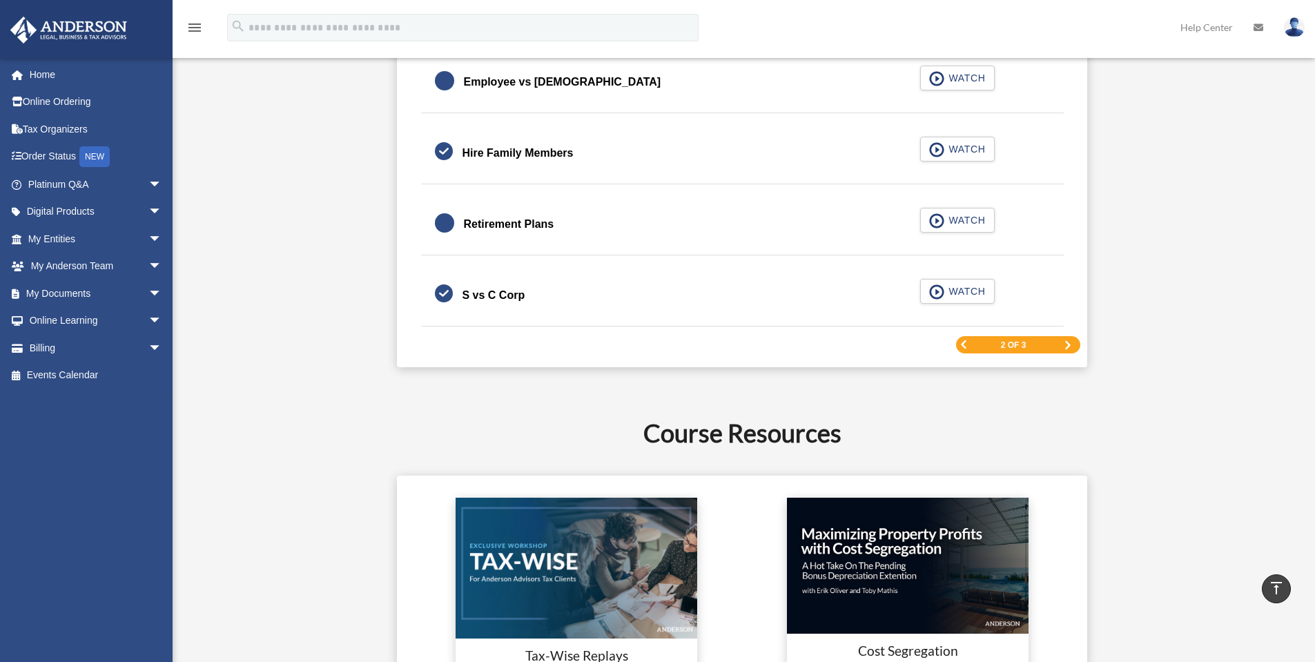
click at [1067, 346] on span "Next Page" at bounding box center [1067, 345] width 8 height 8
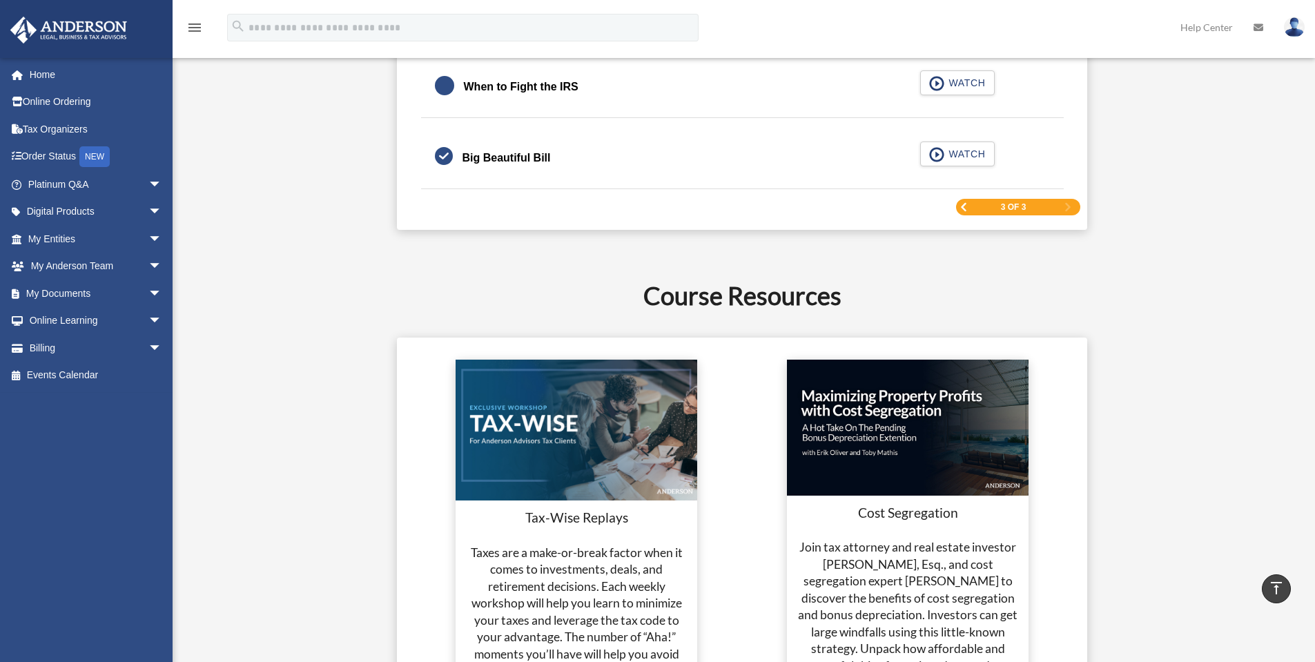
scroll to position [2001, 0]
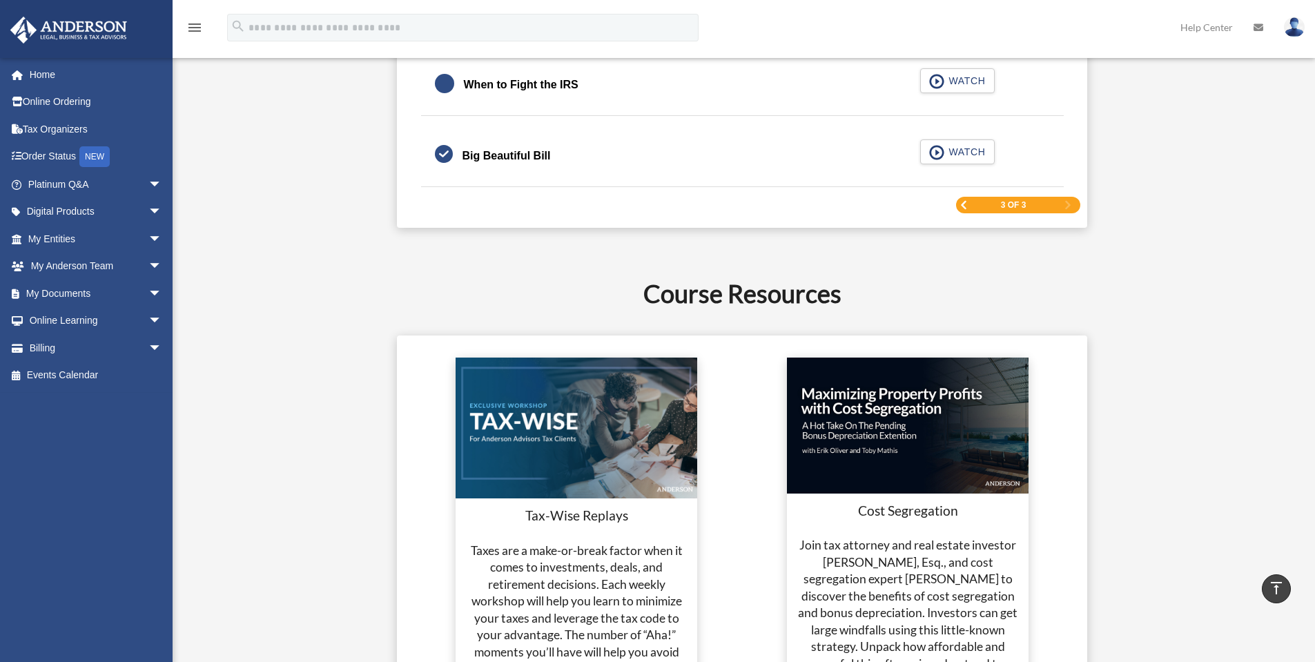
click at [969, 204] on div "3 of 3" at bounding box center [1018, 205] width 124 height 17
click at [963, 206] on span "Previous Page" at bounding box center [963, 205] width 8 height 8
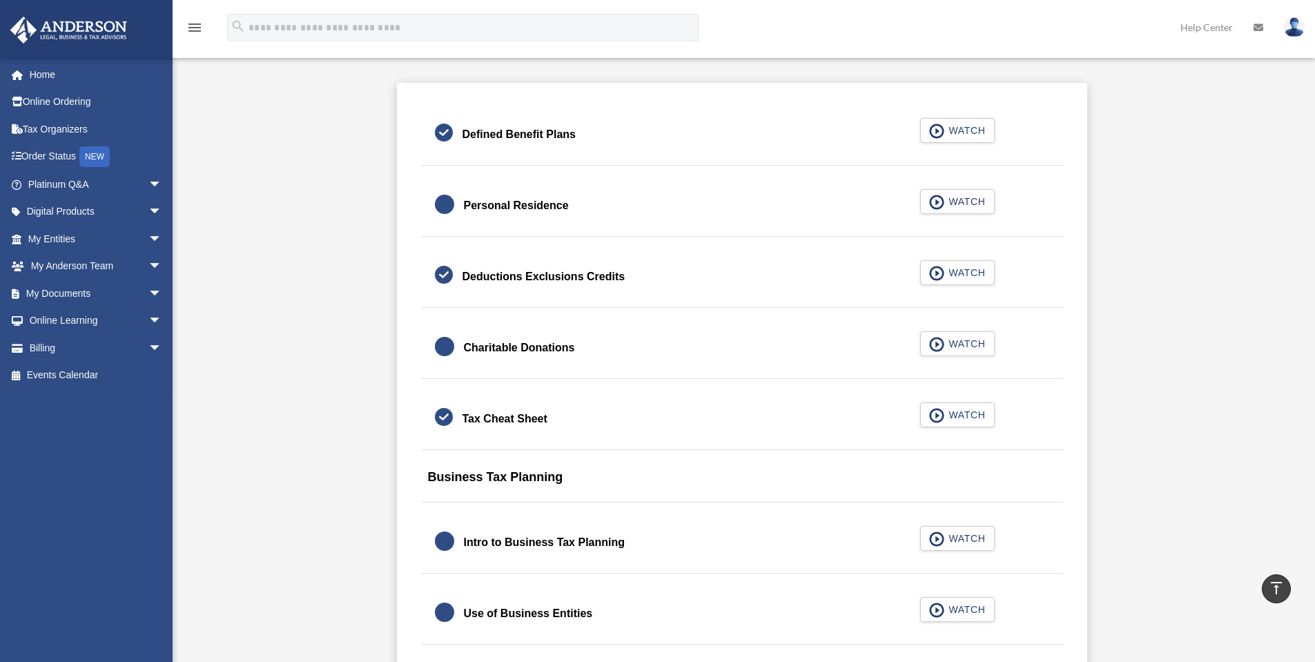
scroll to position [782, 0]
